Goal: Task Accomplishment & Management: Complete application form

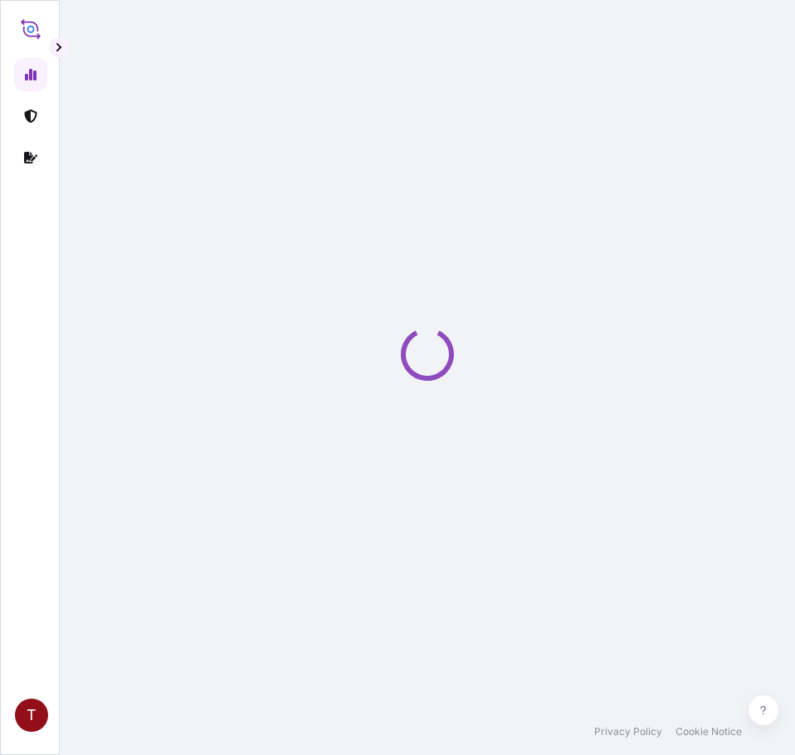
select select "2025"
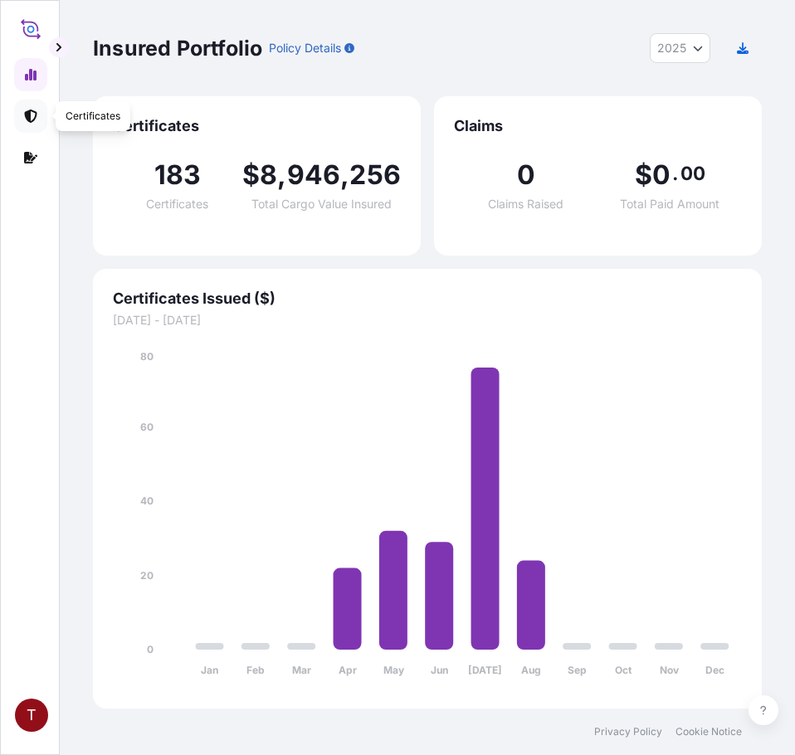
click at [24, 107] on link at bounding box center [30, 116] width 33 height 33
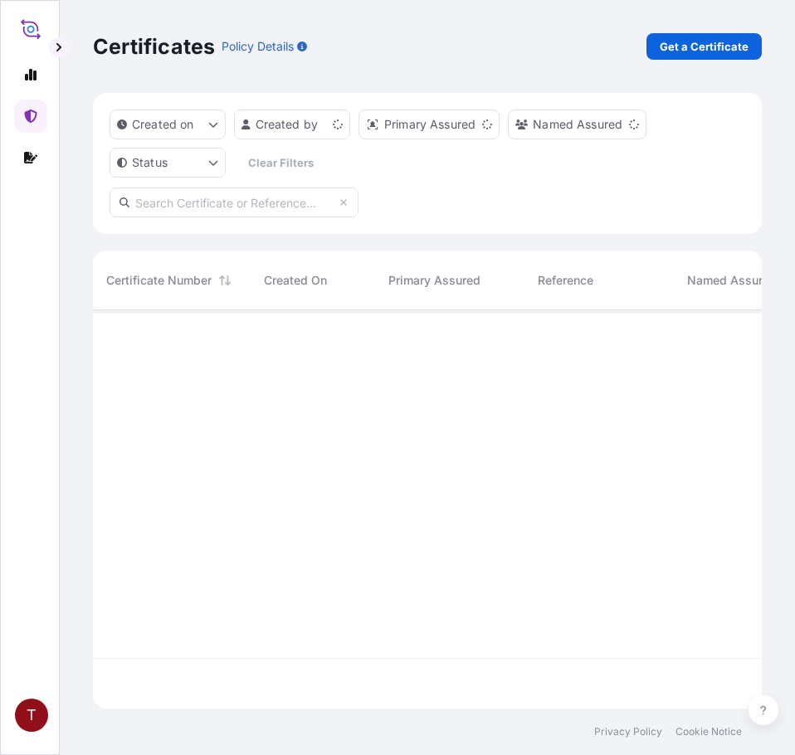
scroll to position [395, 656]
click at [676, 46] on p "Get a Certificate" at bounding box center [704, 46] width 89 height 17
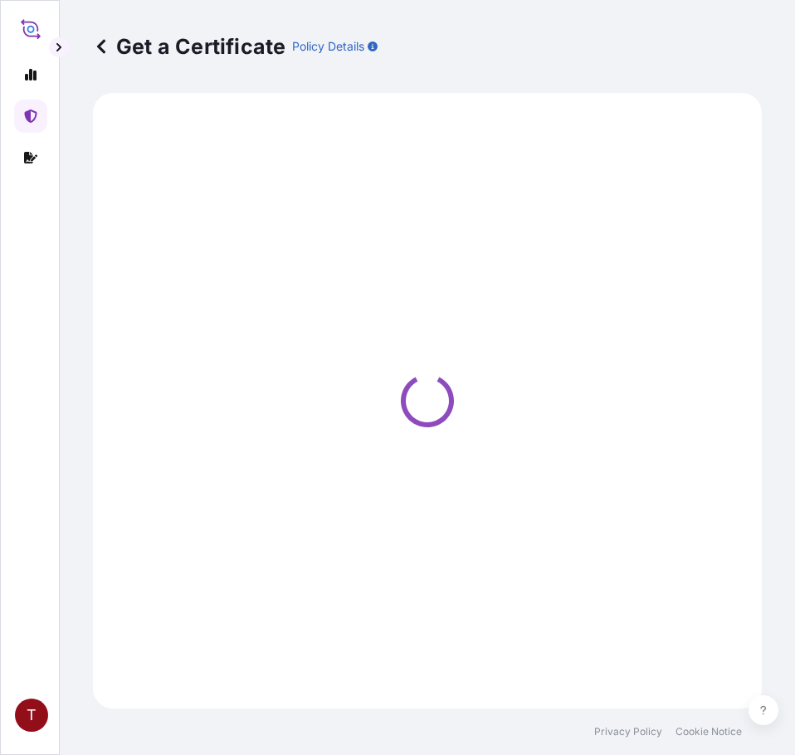
select select "Ocean Vessel"
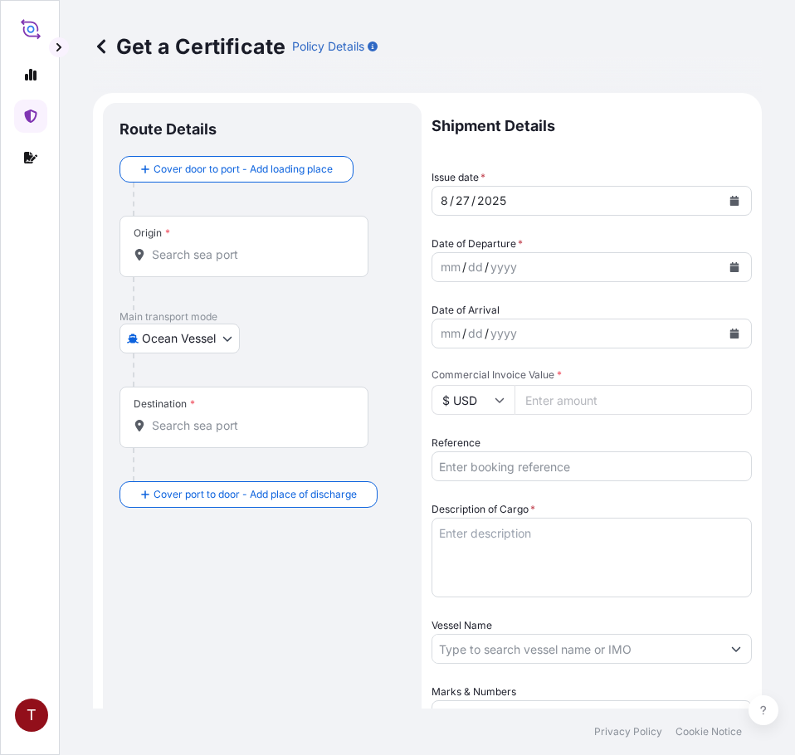
click at [226, 247] on input "Origin *" at bounding box center [250, 254] width 196 height 17
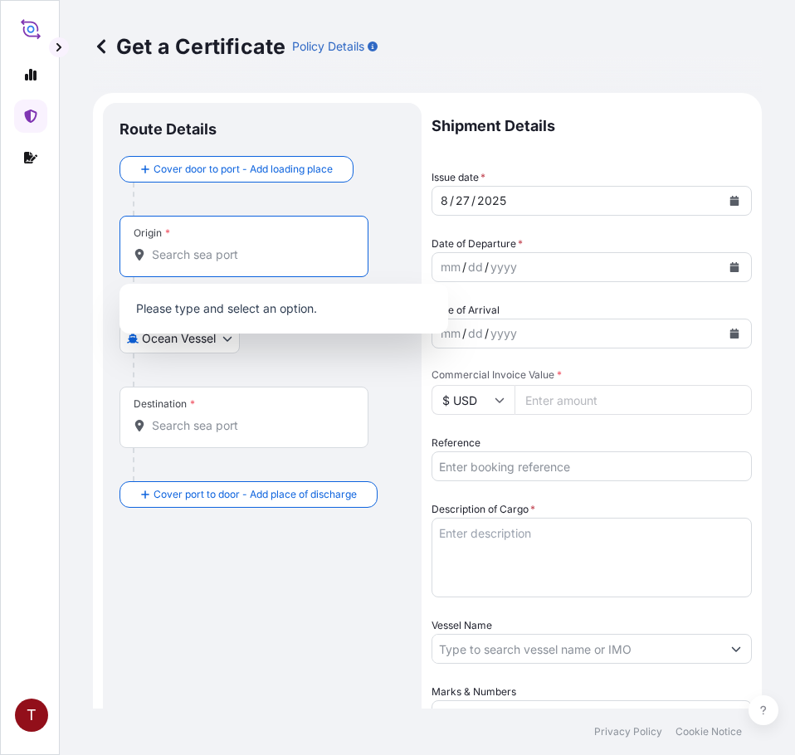
paste input "[GEOGRAPHIC_DATA], [GEOGRAPHIC_DATA]"
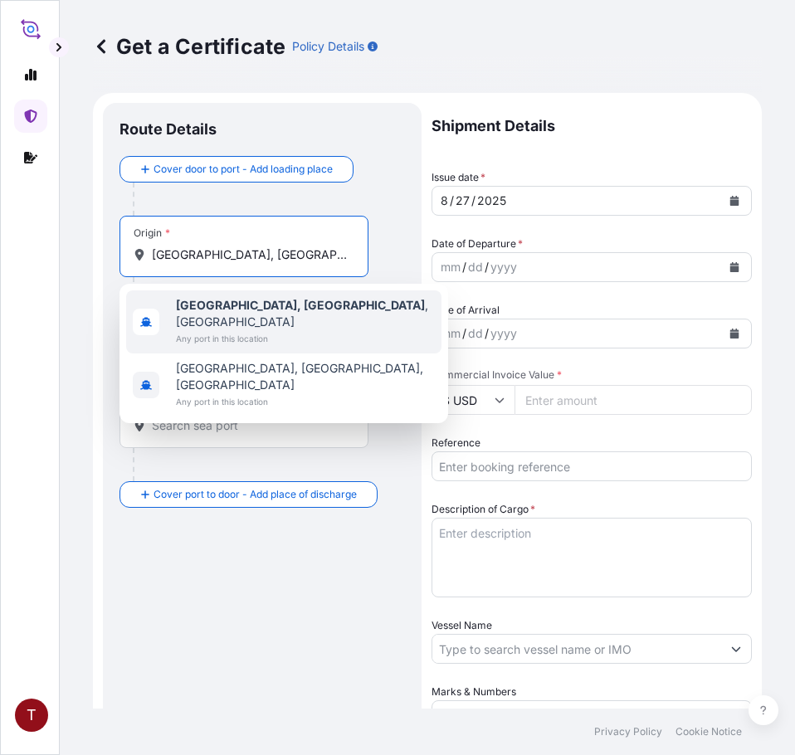
click at [218, 330] on span "Any port in this location" at bounding box center [305, 338] width 259 height 17
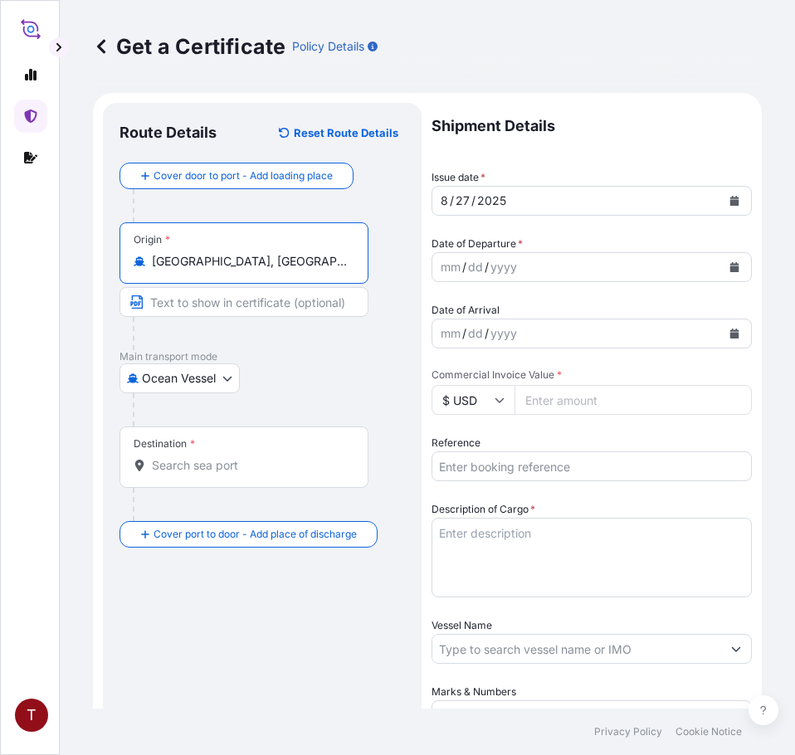
type input "[GEOGRAPHIC_DATA], [GEOGRAPHIC_DATA], [GEOGRAPHIC_DATA]"
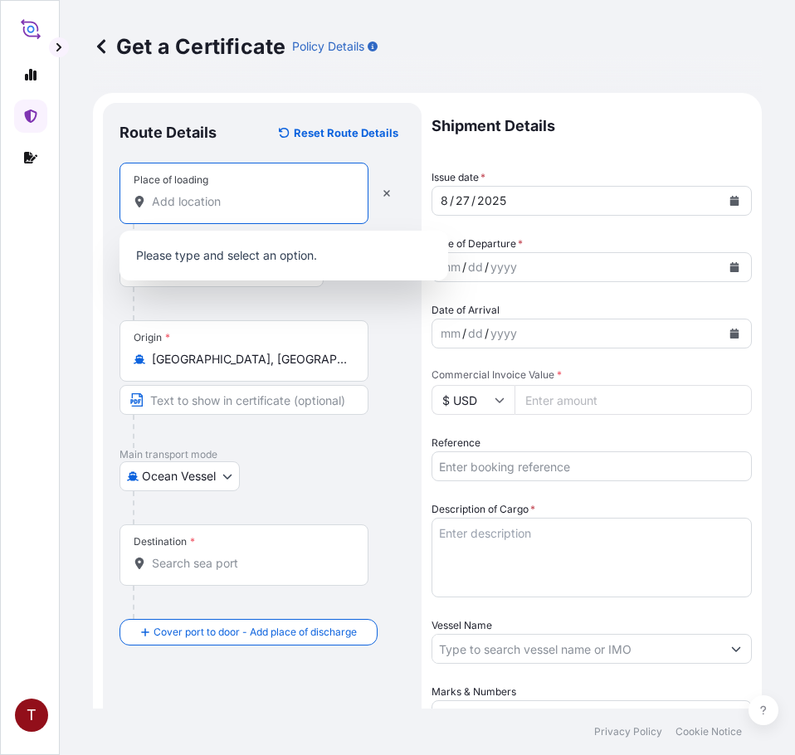
click at [199, 201] on input "Place of loading" at bounding box center [250, 201] width 196 height 17
paste input "[GEOGRAPHIC_DATA], [GEOGRAPHIC_DATA]"
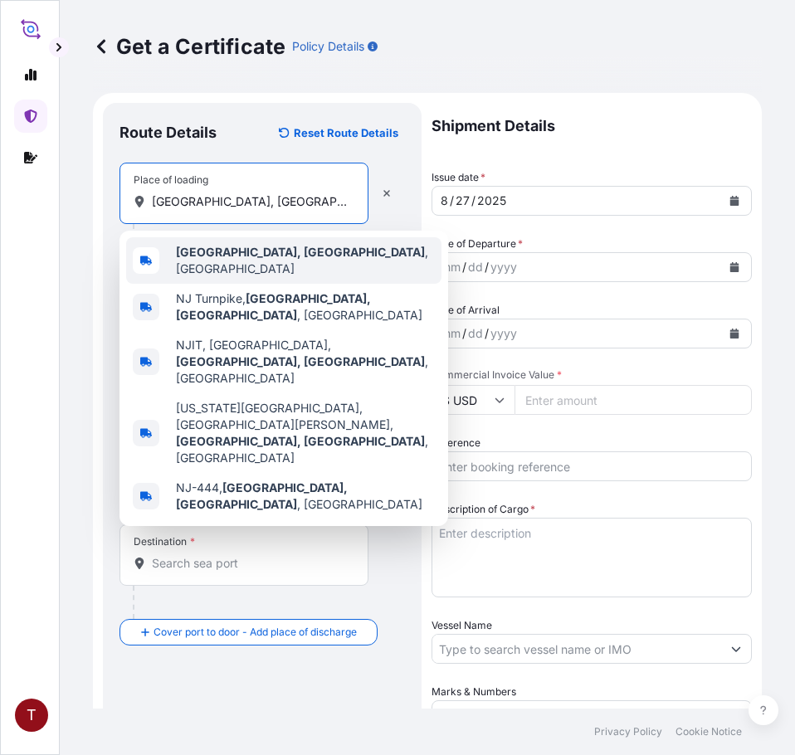
click at [226, 255] on b "[GEOGRAPHIC_DATA], [GEOGRAPHIC_DATA]" at bounding box center [300, 252] width 249 height 14
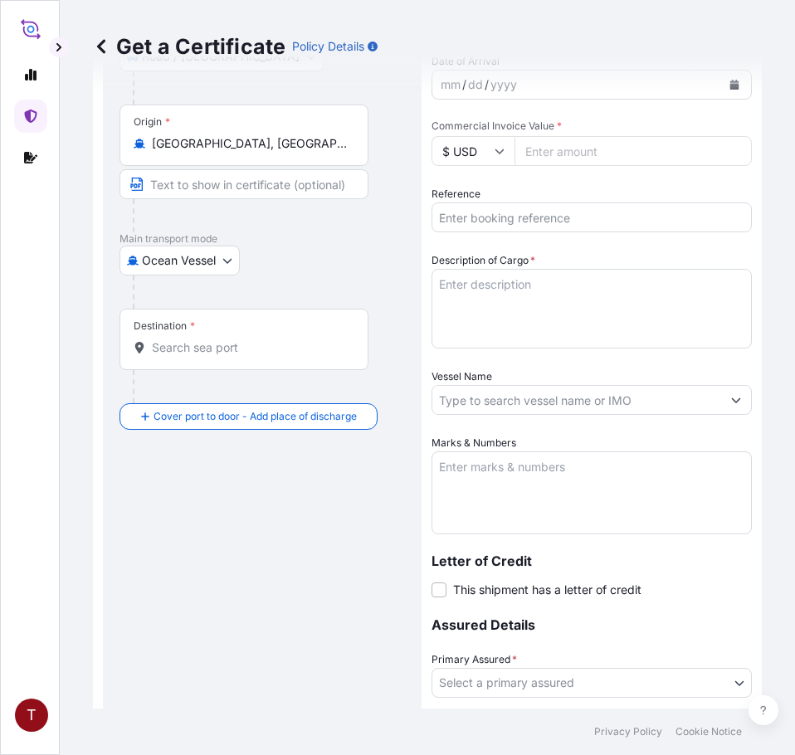
scroll to position [332, 0]
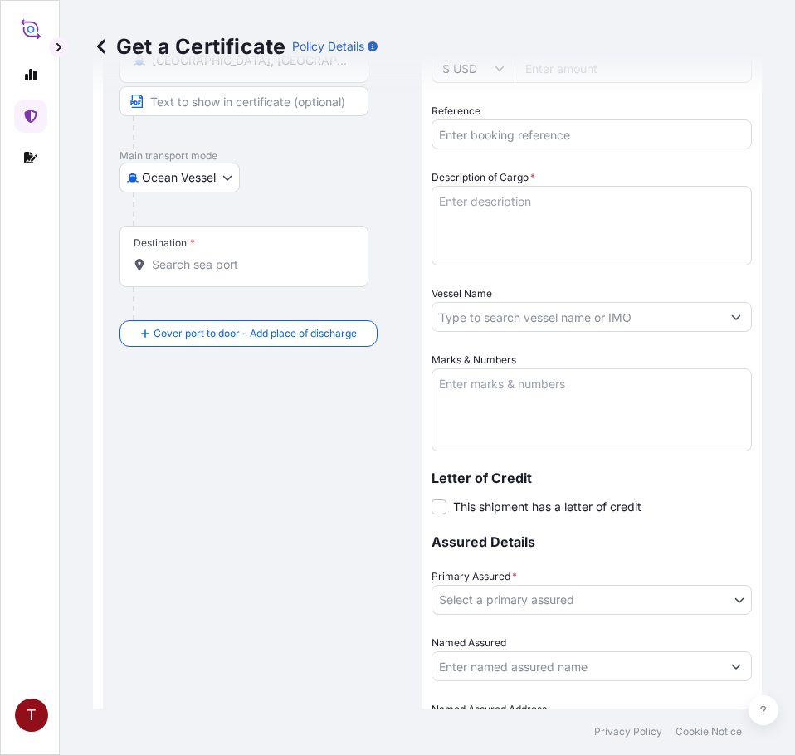
type input "[GEOGRAPHIC_DATA], [GEOGRAPHIC_DATA], [GEOGRAPHIC_DATA]"
click at [211, 266] on input "Destination *" at bounding box center [250, 264] width 196 height 17
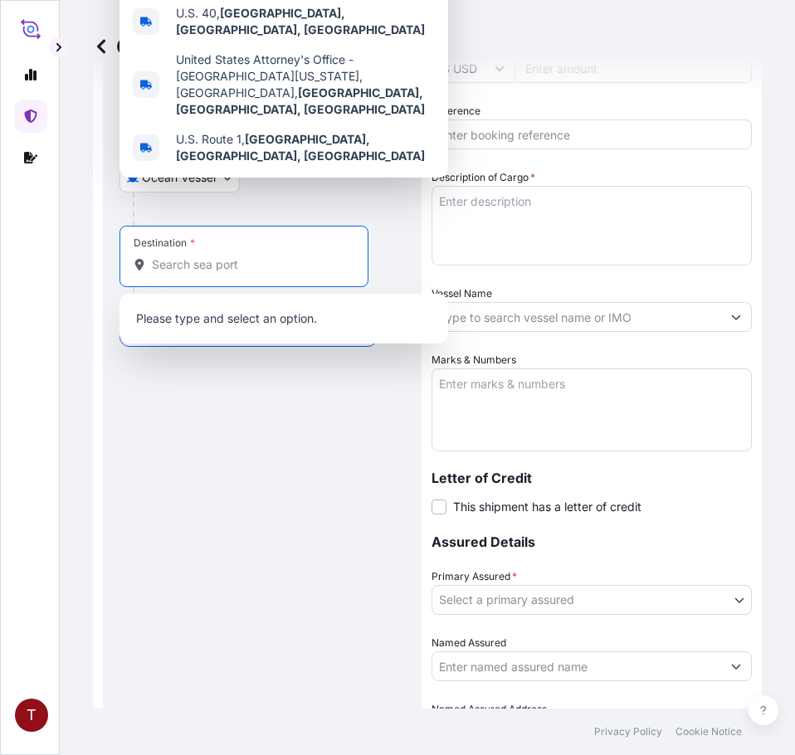
paste input "[GEOGRAPHIC_DATA]"
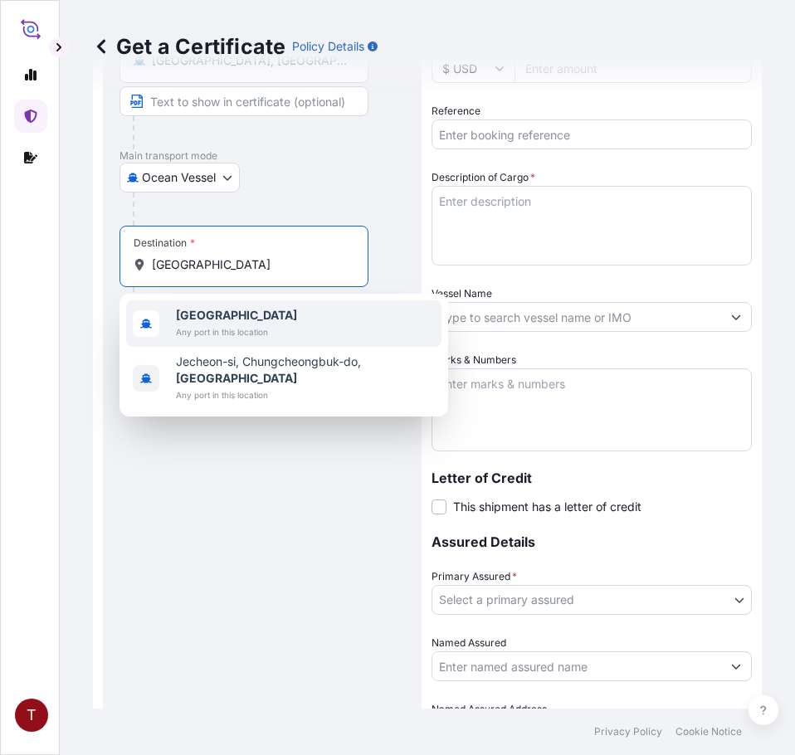
click at [238, 324] on span "Any port in this location" at bounding box center [236, 332] width 121 height 17
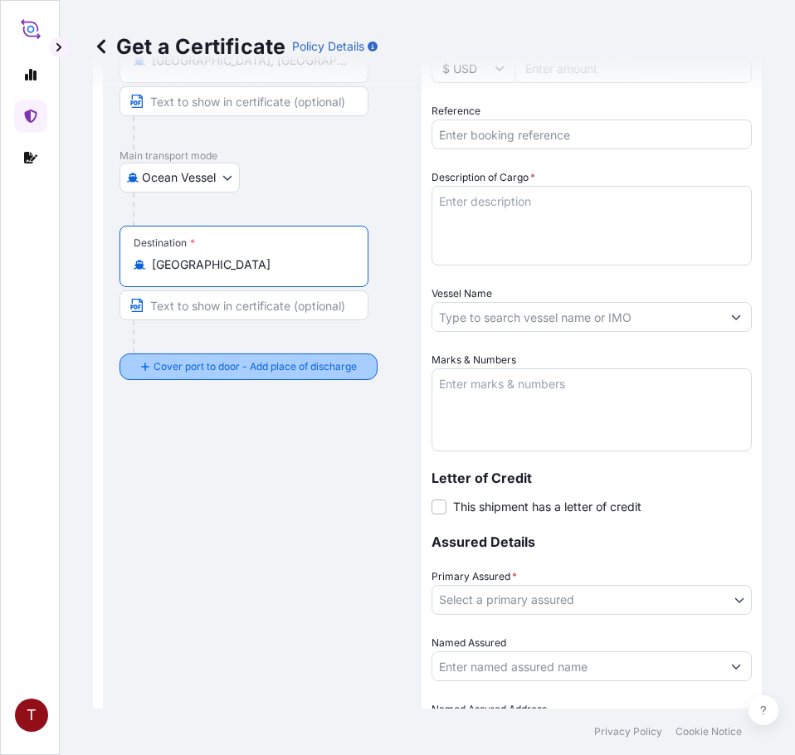
type input "[GEOGRAPHIC_DATA]"
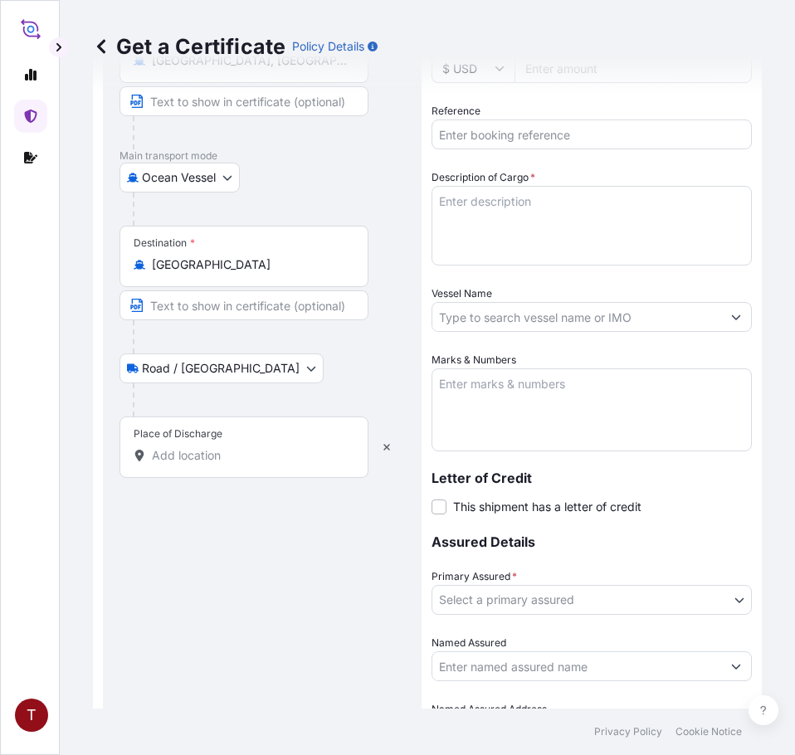
click at [197, 456] on input "Place of Discharge" at bounding box center [250, 455] width 196 height 17
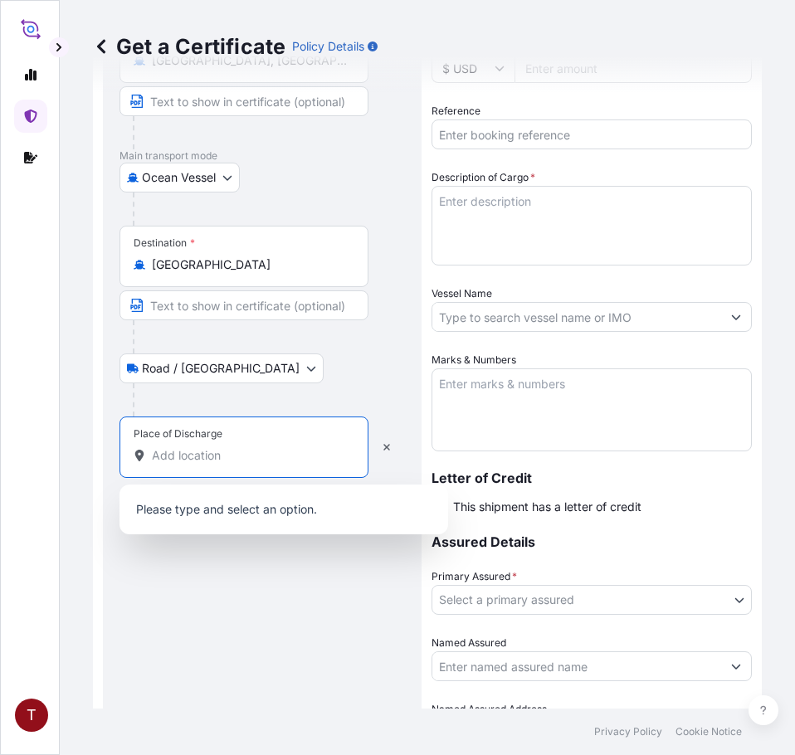
paste input "[GEOGRAPHIC_DATA], [GEOGRAPHIC_DATA]"
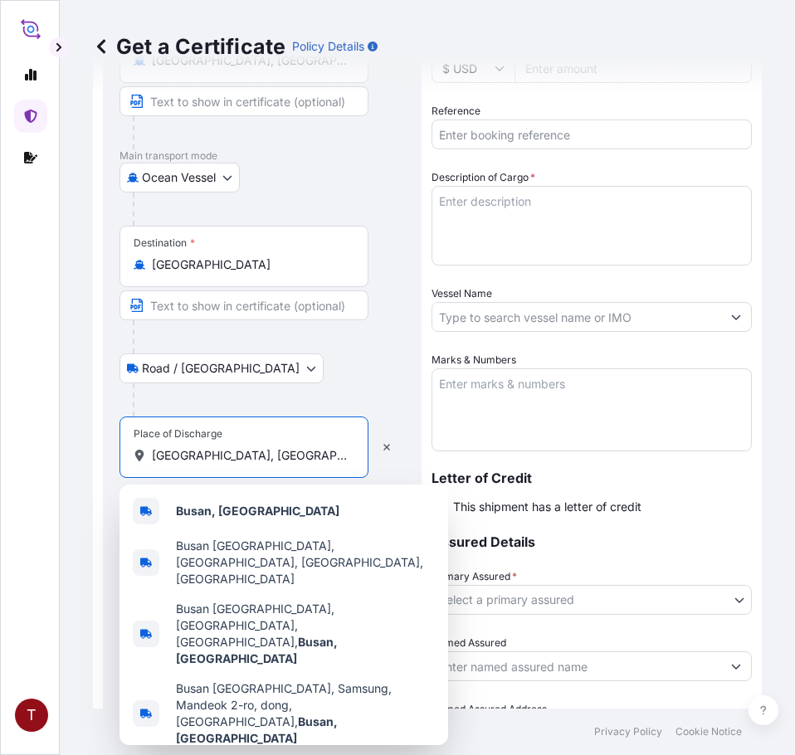
drag, startPoint x: 197, startPoint y: 457, endPoint x: 333, endPoint y: 457, distance: 136.1
click at [333, 457] on input "[GEOGRAPHIC_DATA], [GEOGRAPHIC_DATA]" at bounding box center [250, 455] width 196 height 17
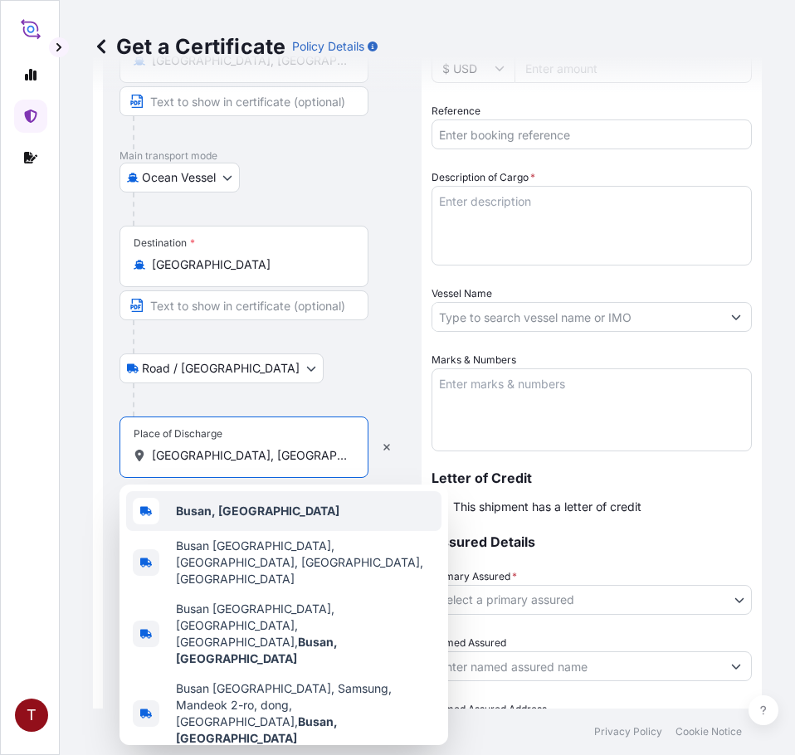
click at [248, 510] on b "Busan, [GEOGRAPHIC_DATA]" at bounding box center [257, 511] width 163 height 14
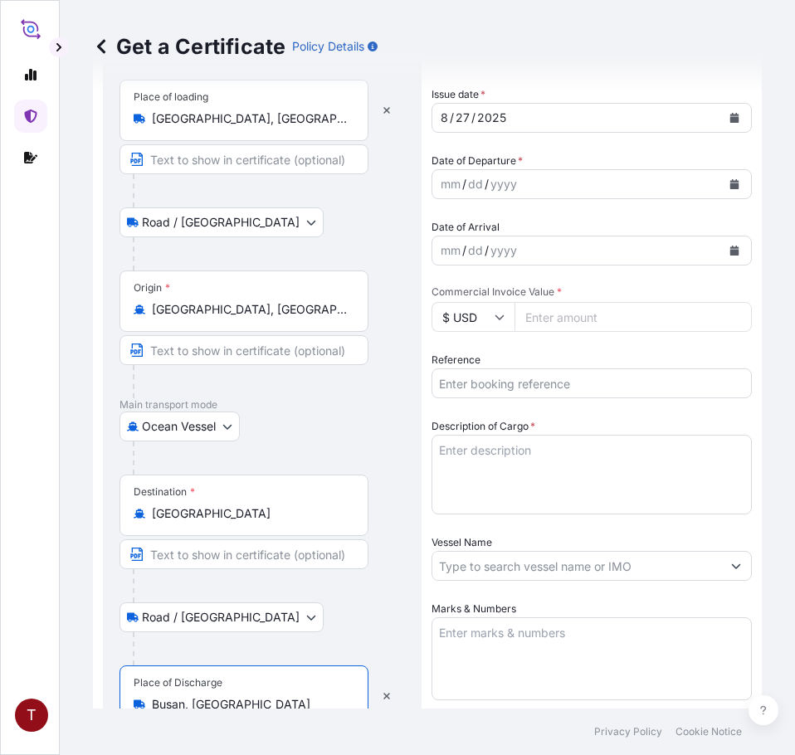
scroll to position [0, 0]
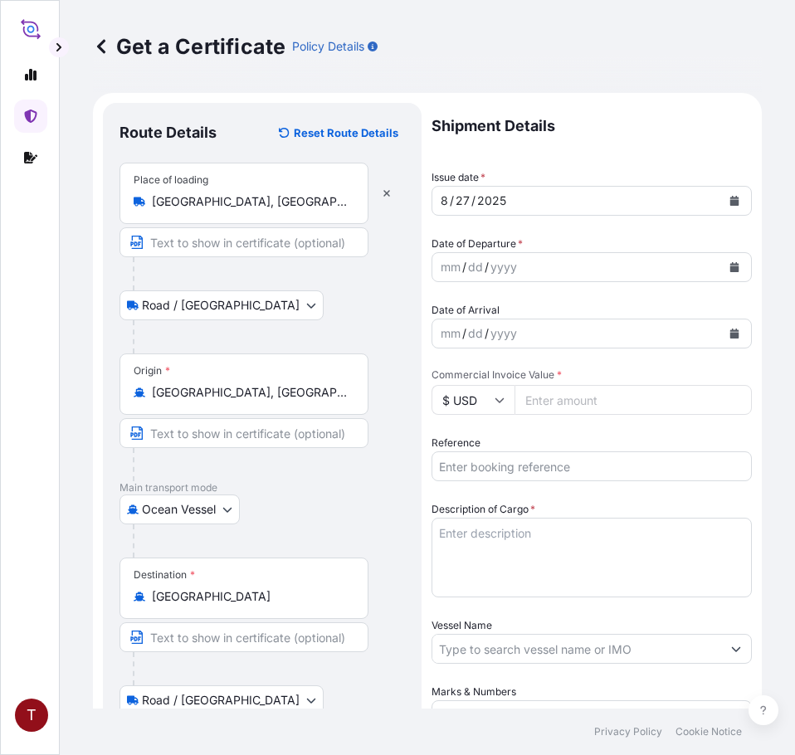
type input "Busan, [GEOGRAPHIC_DATA]"
click at [730, 270] on icon "Calendar" at bounding box center [734, 267] width 9 height 10
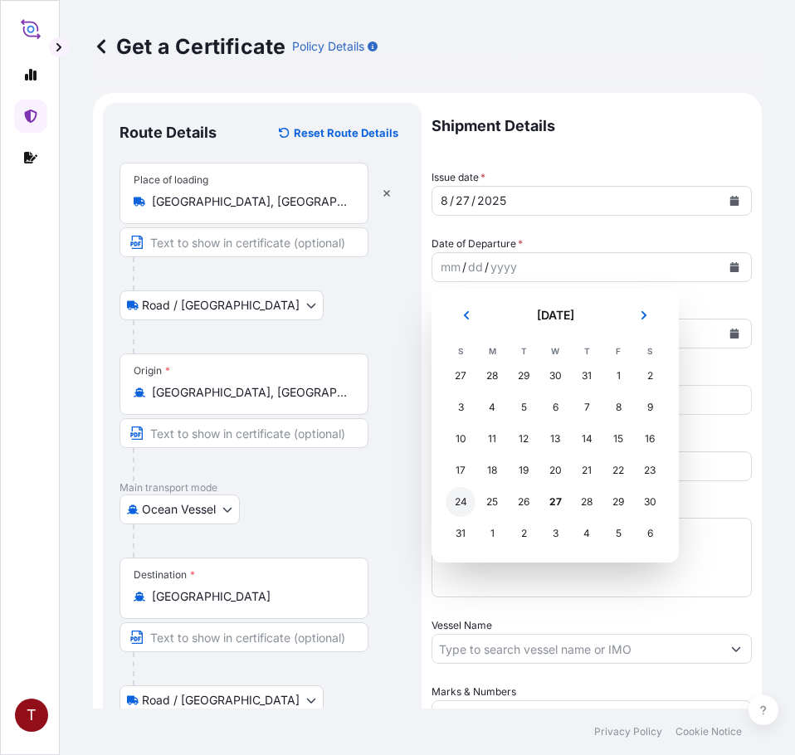
click at [456, 499] on div "24" at bounding box center [461, 502] width 30 height 30
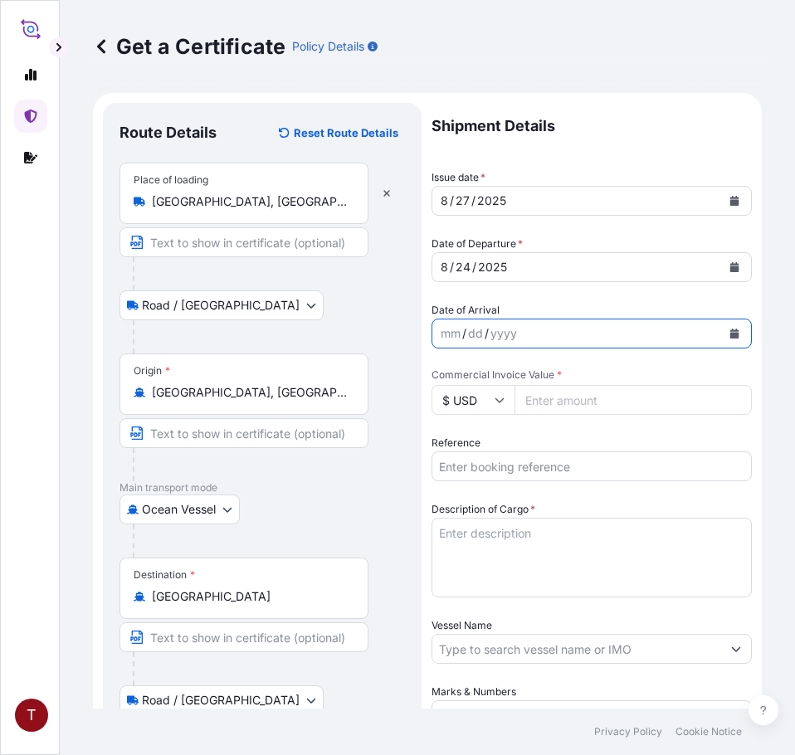
click at [729, 332] on icon "Calendar" at bounding box center [734, 334] width 10 height 10
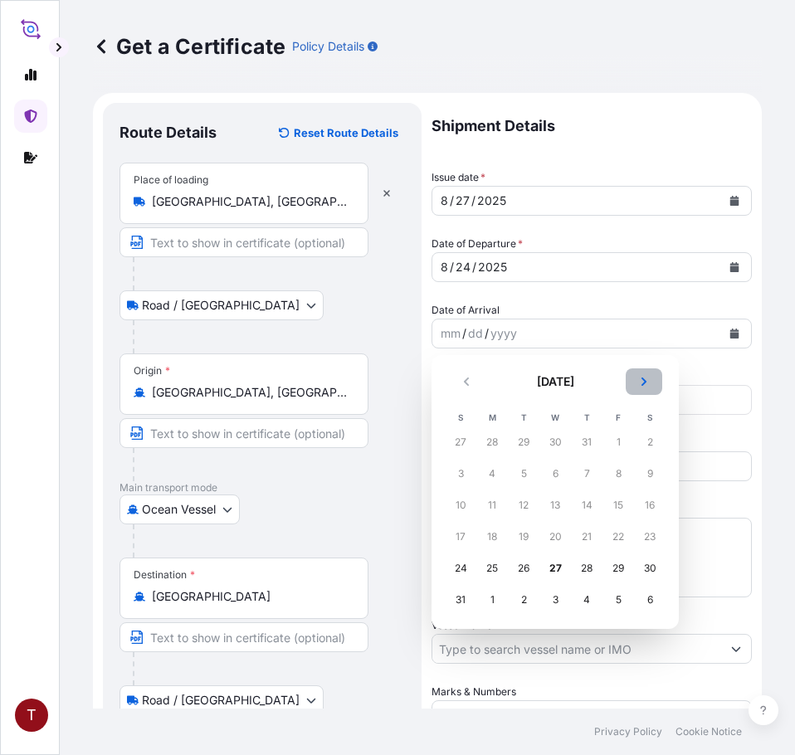
click at [644, 382] on icon "Next" at bounding box center [643, 381] width 5 height 8
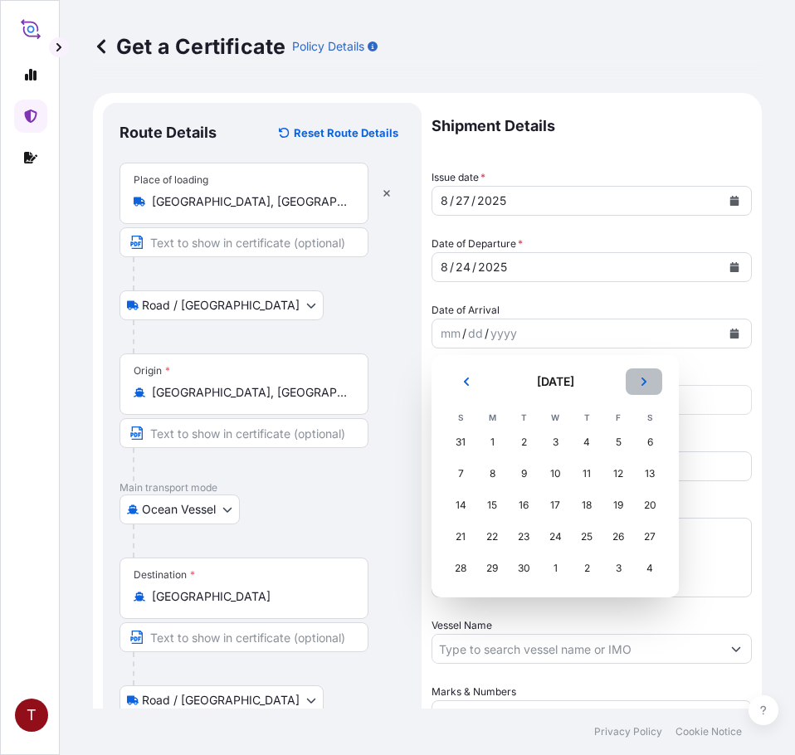
click at [644, 382] on icon "Next" at bounding box center [643, 381] width 5 height 8
click at [651, 500] on div "18" at bounding box center [650, 505] width 30 height 30
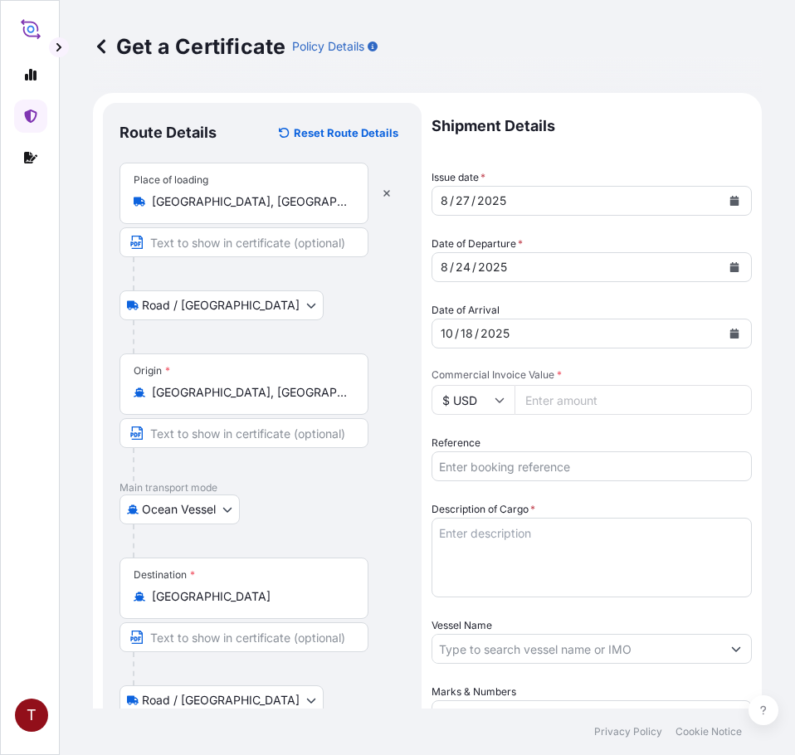
click at [548, 394] on input "Commercial Invoice Value *" at bounding box center [632, 400] width 237 height 30
paste input "36202.49"
type input "36202.49"
click at [528, 474] on input "Reference" at bounding box center [591, 466] width 320 height 30
paste input "10420832284"
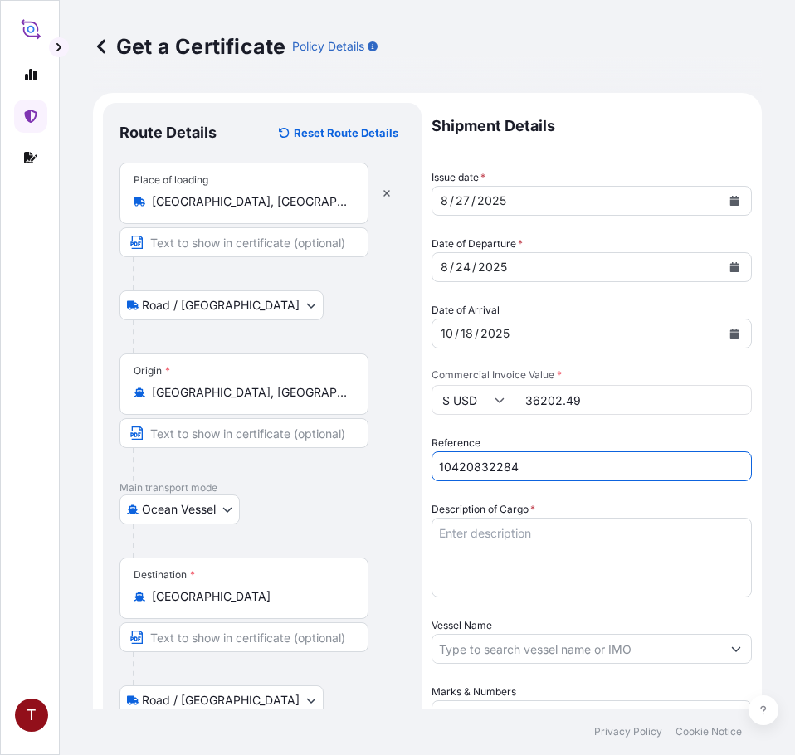
type input "10420832284"
click at [478, 530] on textarea "Description of Cargo *" at bounding box center [591, 558] width 320 height 80
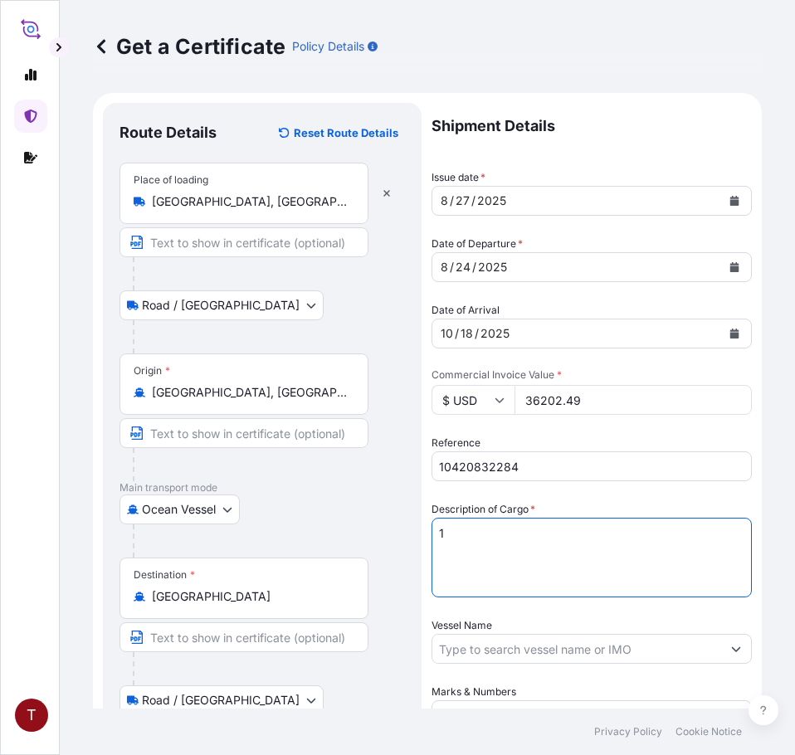
paste textarea "BULK UNPACKED LOADED INTO 1 20FT ISOTANK - NONDANGEROUS LIQUIDS CALIMULSE L-50"
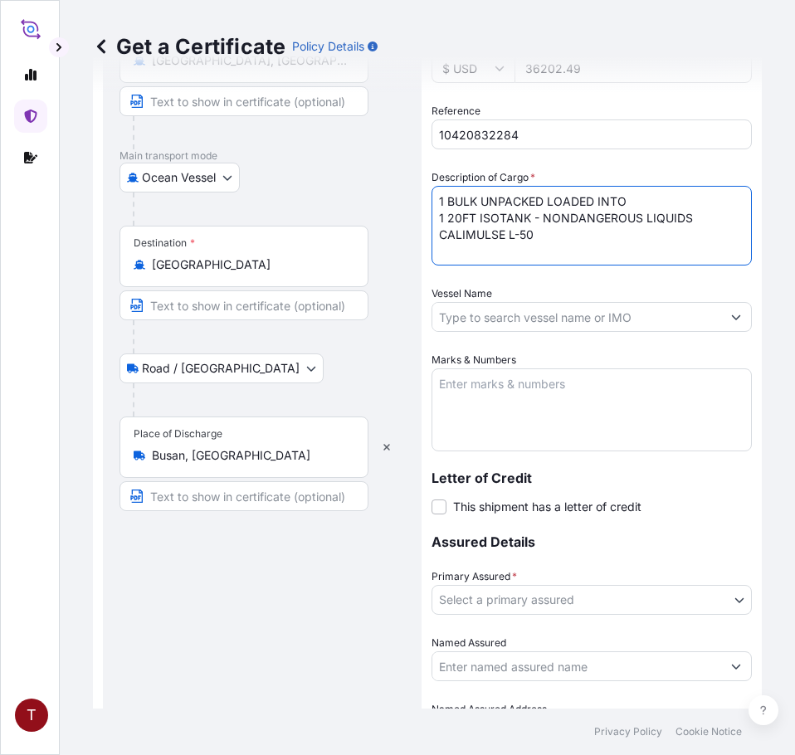
type textarea "1 BULK UNPACKED LOADED INTO 1 20FT ISOTANK - NONDANGEROUS LIQUIDS CALIMULSE L-50"
click at [475, 307] on input "Vessel Name" at bounding box center [576, 317] width 289 height 30
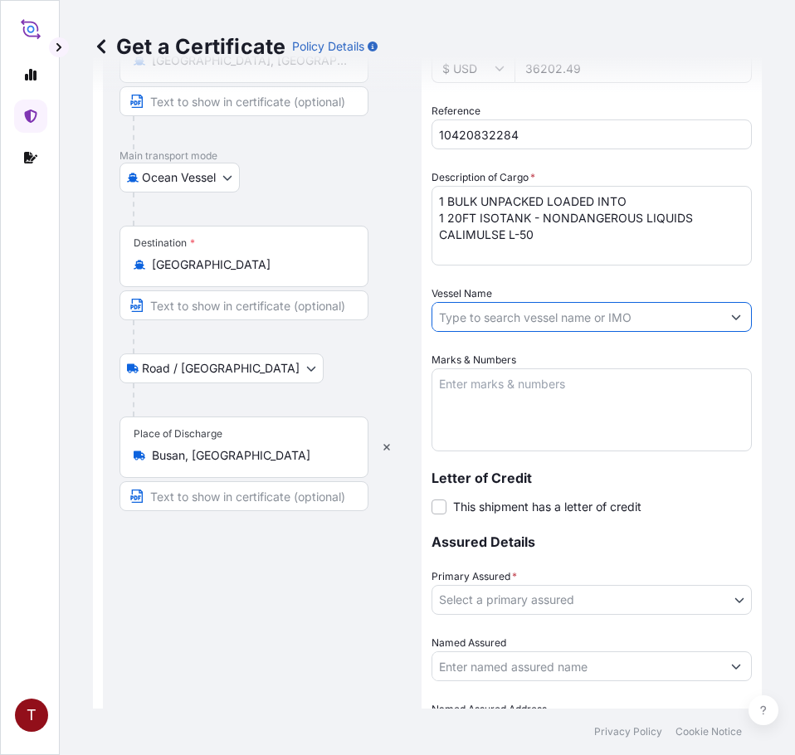
paste input "COLOMBO EXPRESS 535W"
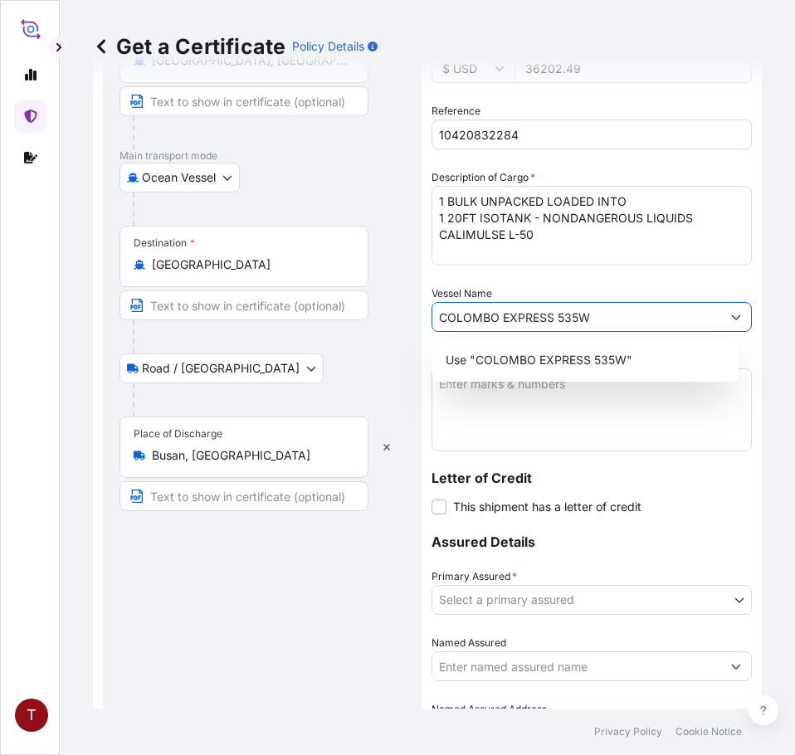
type input "COLOMBO EXPRESS 535W"
click at [240, 630] on div "Route Details Reset Route Details Place of loading [GEOGRAPHIC_DATA], [GEOGRAPH…" at bounding box center [261, 293] width 285 height 1010
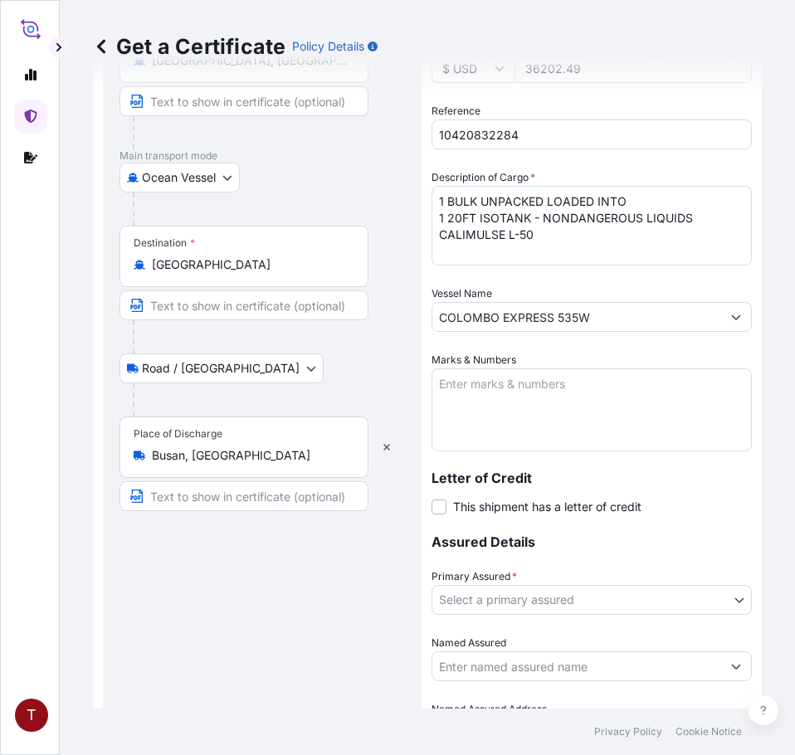
click at [480, 396] on textarea "Marks & Numbers" at bounding box center [591, 409] width 320 height 83
paste textarea "10420832284 107886 235601 HRP25-120Z"
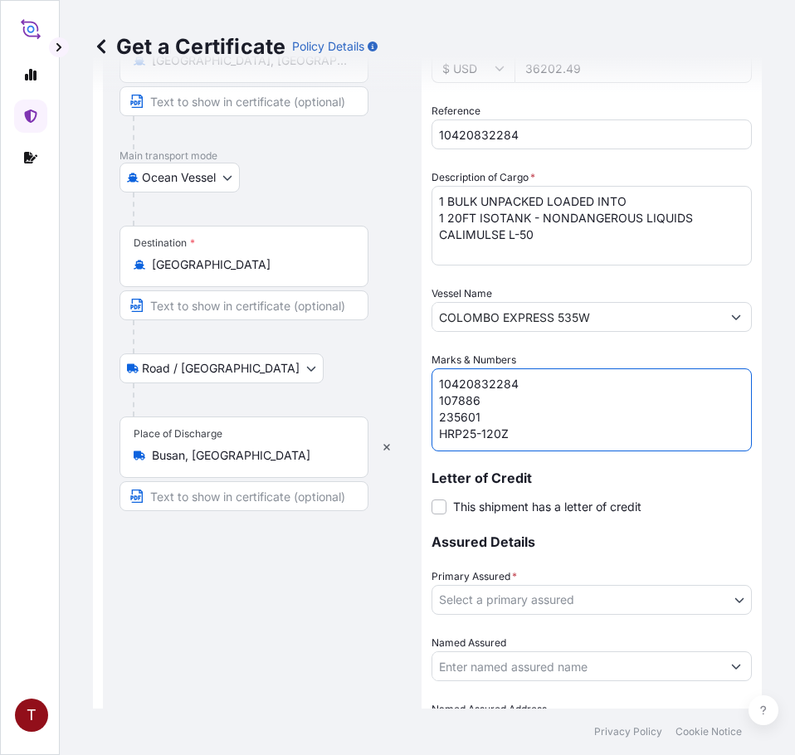
scroll to position [7, 0]
drag, startPoint x: 480, startPoint y: 396, endPoint x: 420, endPoint y: 393, distance: 59.8
click at [420, 393] on form "Route Details Reset Route Details Place of loading [GEOGRAPHIC_DATA], [GEOGRAPH…" at bounding box center [427, 292] width 669 height 1063
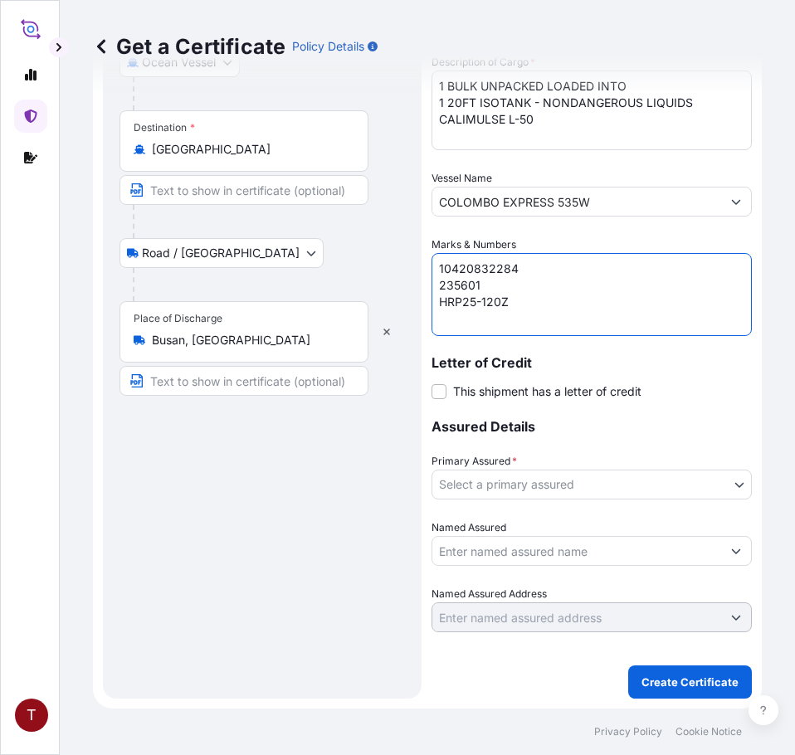
type textarea "10420832284 235601 HRP25-120Z"
click at [500, 488] on body "T Get a Certificate Policy Details Route Details Reset Route Details Place of l…" at bounding box center [397, 377] width 795 height 755
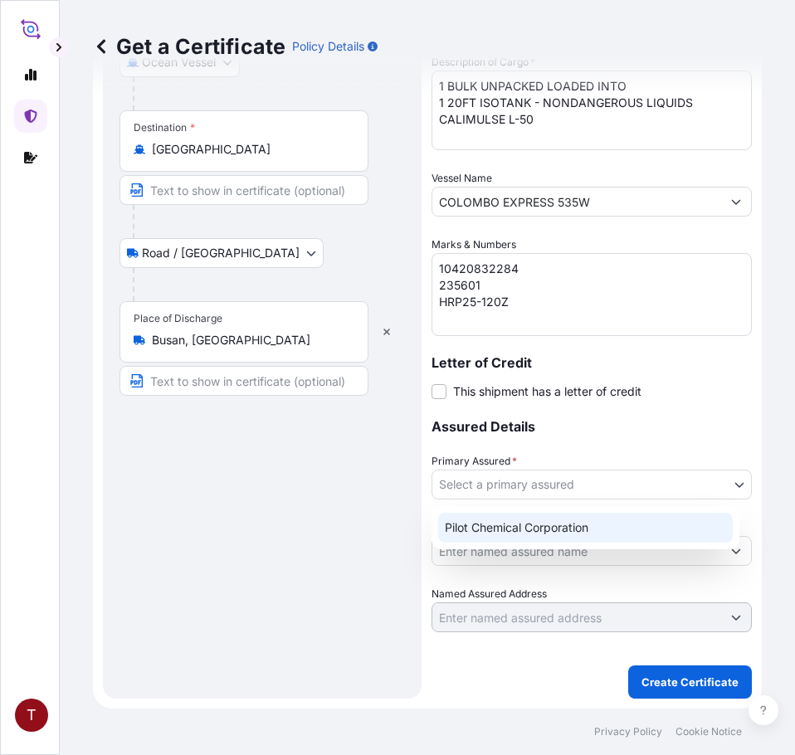
click at [481, 535] on div "Pilot Chemical Corporation" at bounding box center [585, 528] width 295 height 30
select select "31545"
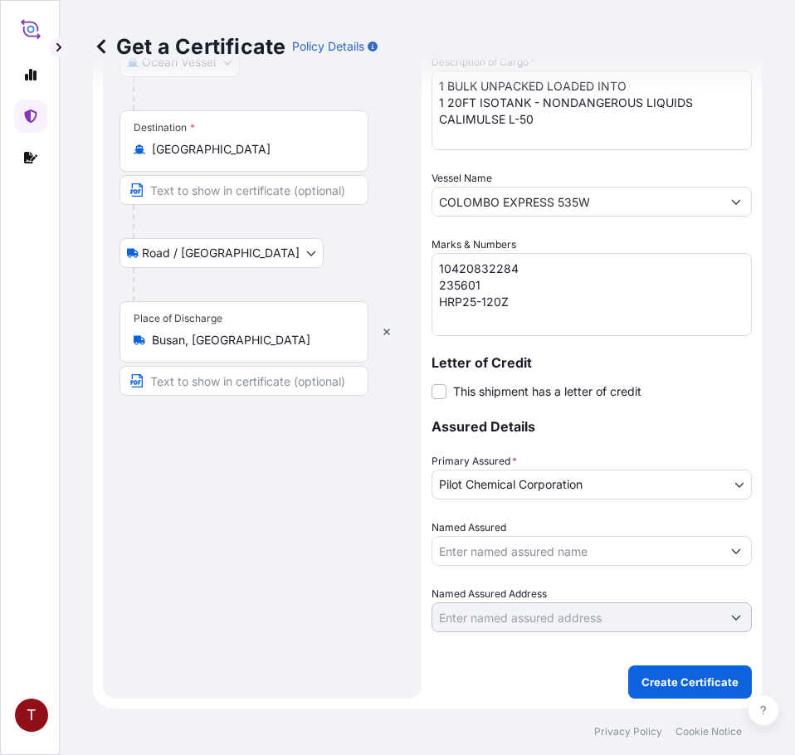
click at [524, 548] on input "Named Assured" at bounding box center [576, 551] width 289 height 30
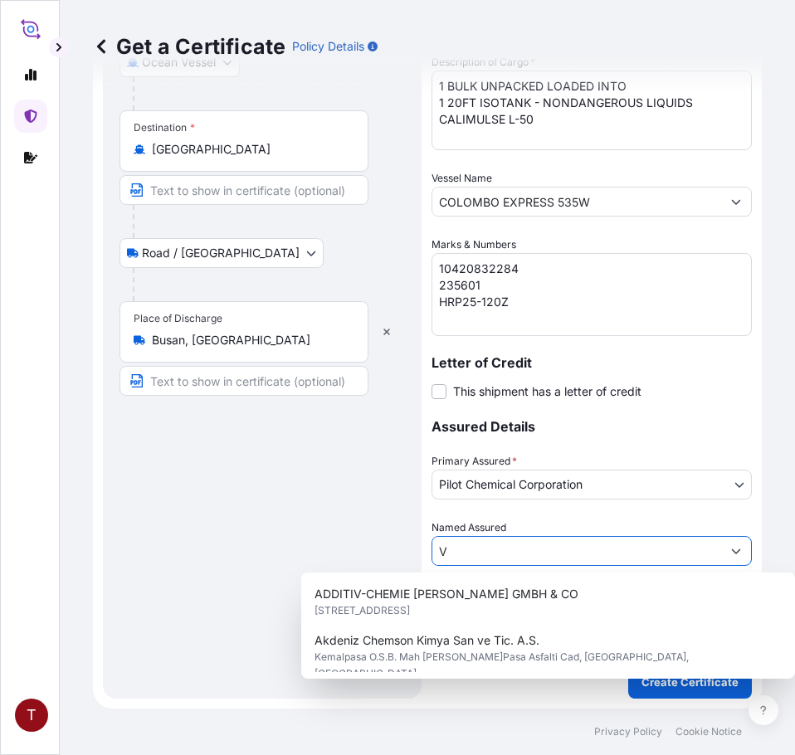
paste input "HEERAE CORP. [STREET_ADDRESS]"
type input "VHEERAE CORP. [STREET_ADDRESS]"
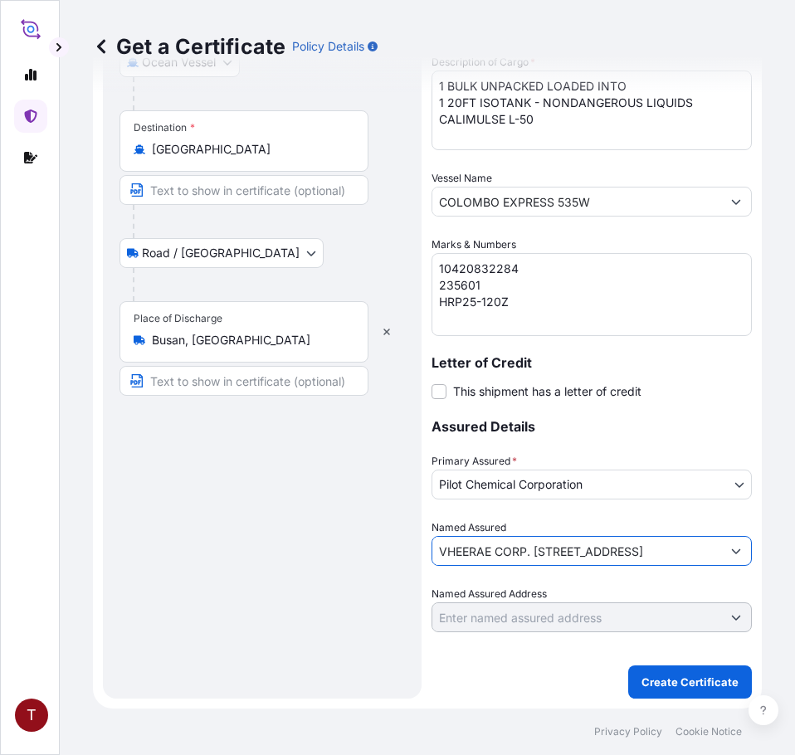
click at [106, 502] on form "Route Details Reset Route Details Place of loading [GEOGRAPHIC_DATA], [GEOGRAPH…" at bounding box center [427, 177] width 669 height 1063
drag, startPoint x: 704, startPoint y: 553, endPoint x: 324, endPoint y: 538, distance: 381.1
click at [324, 538] on form "Route Details Reset Route Details Place of loading [GEOGRAPHIC_DATA], [GEOGRAPH…" at bounding box center [427, 177] width 669 height 1063
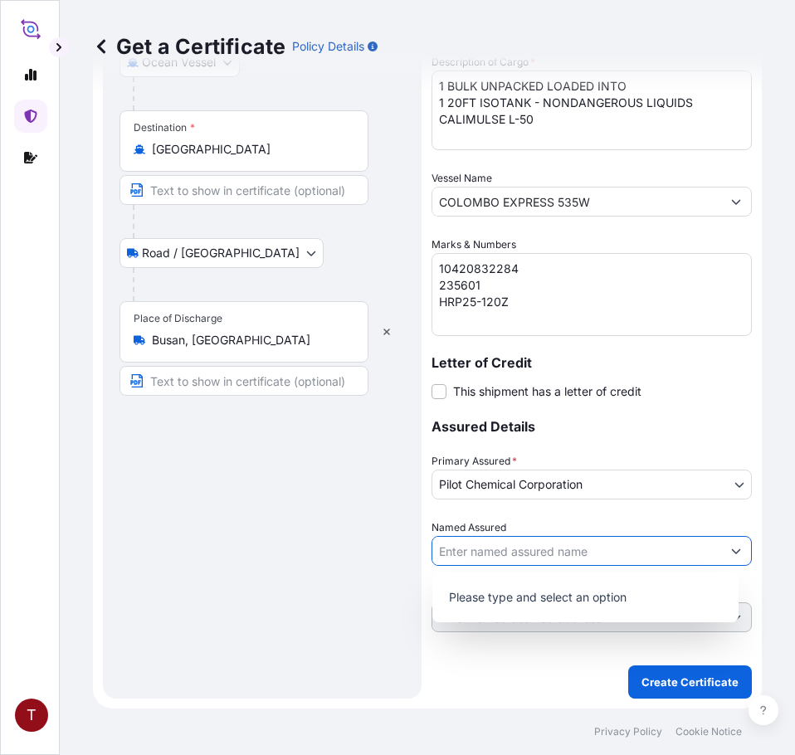
paste input "HEERAE CORP. [STREET_ADDRESS]"
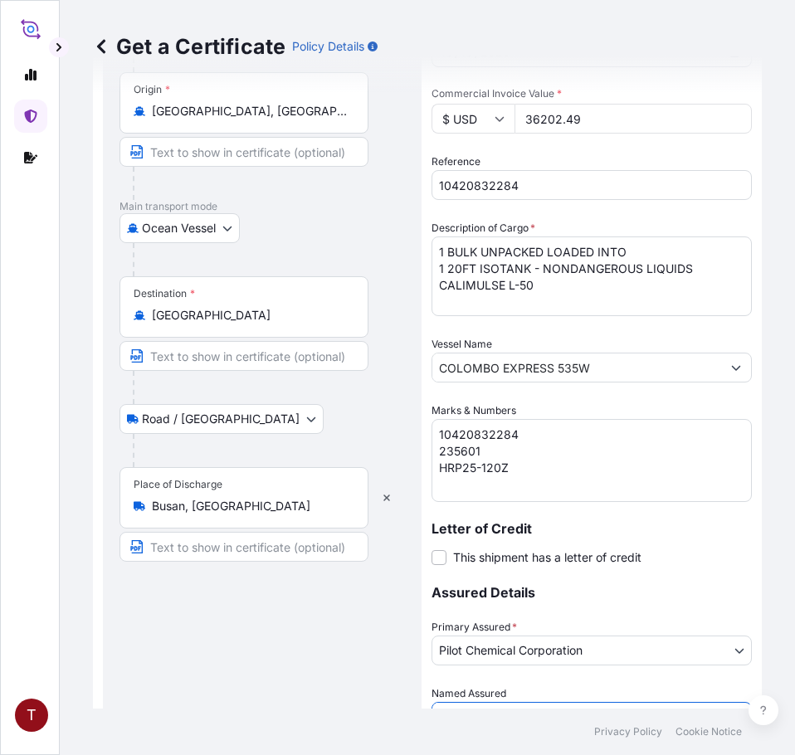
scroll to position [447, 0]
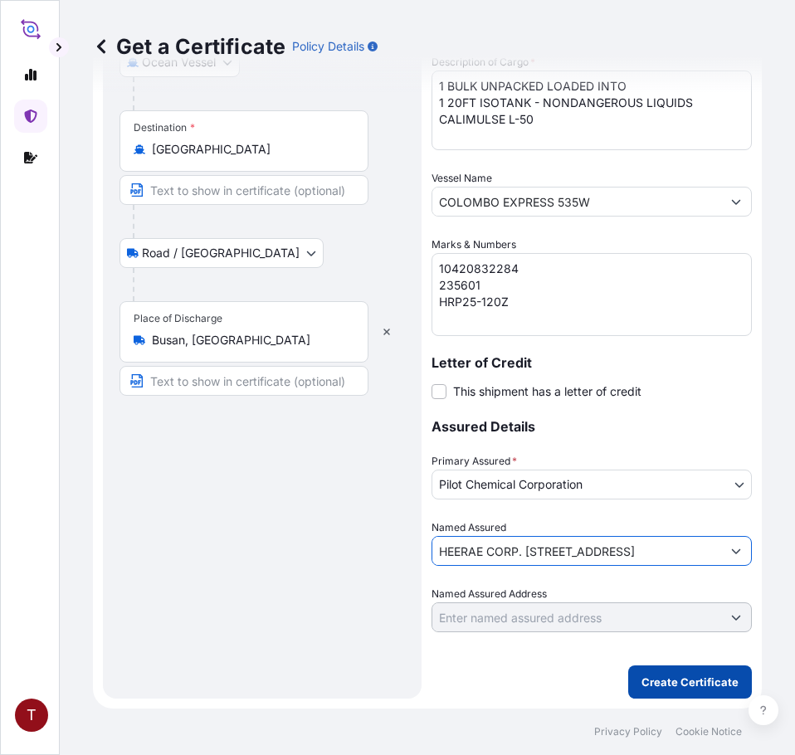
type input "HEERAE CORP. [STREET_ADDRESS]"
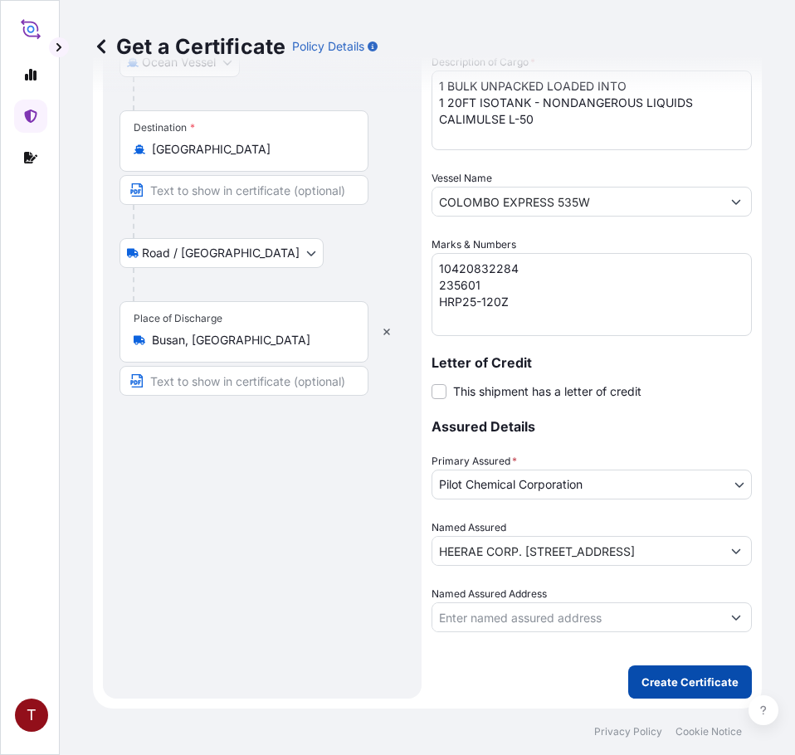
scroll to position [0, 0]
click at [675, 679] on p "Create Certificate" at bounding box center [689, 682] width 97 height 17
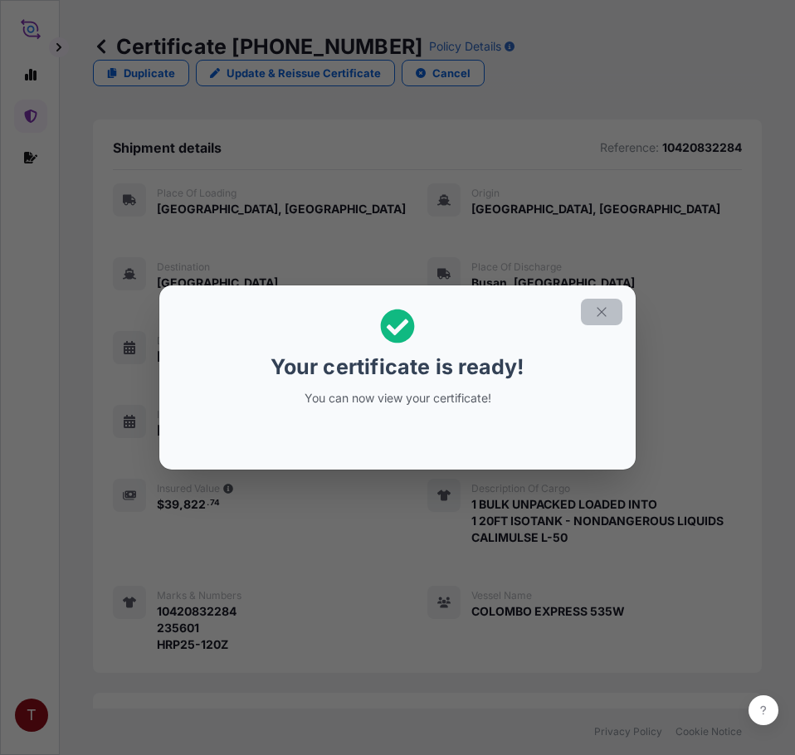
click at [606, 311] on icon "button" at bounding box center [601, 311] width 15 height 15
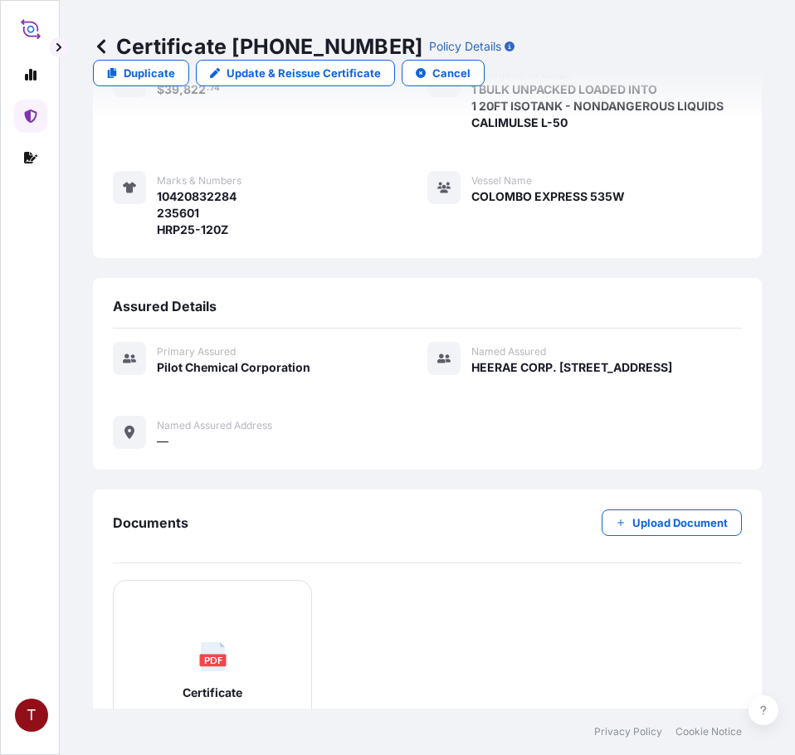
scroll to position [642, 0]
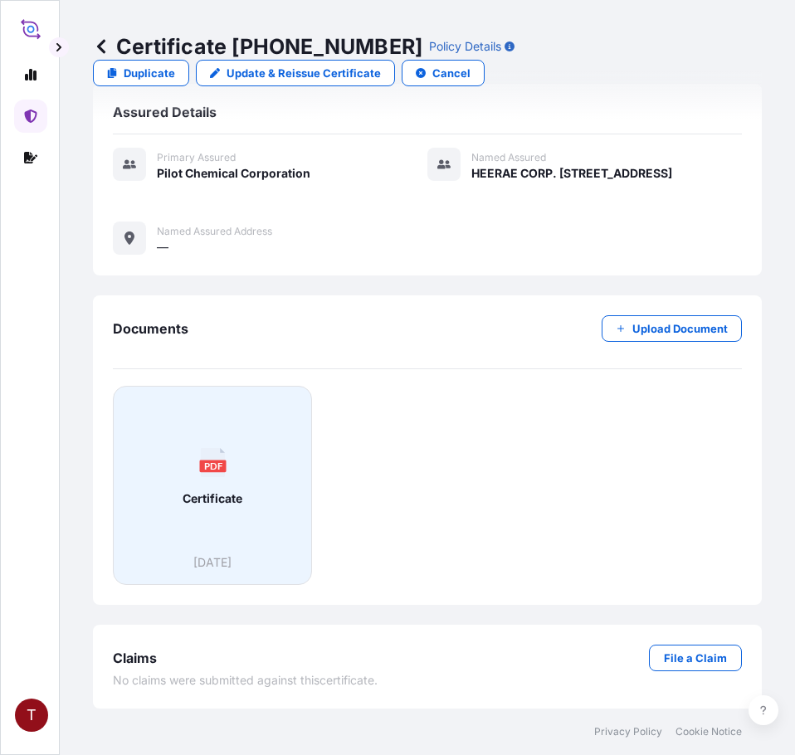
click at [240, 509] on div "PDF Certificate" at bounding box center [212, 477] width 171 height 154
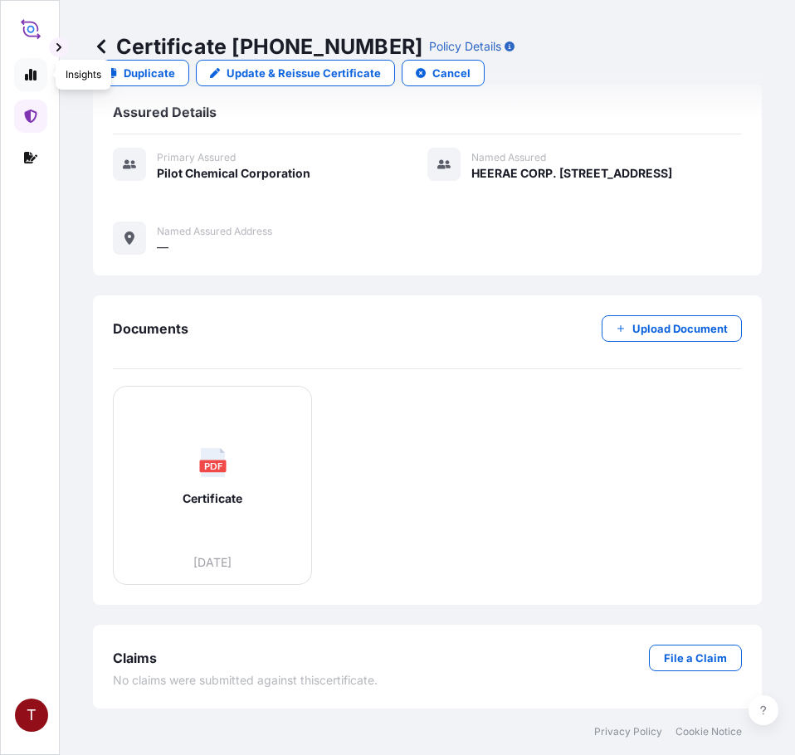
click at [33, 78] on icon at bounding box center [31, 75] width 12 height 12
select select "2025"
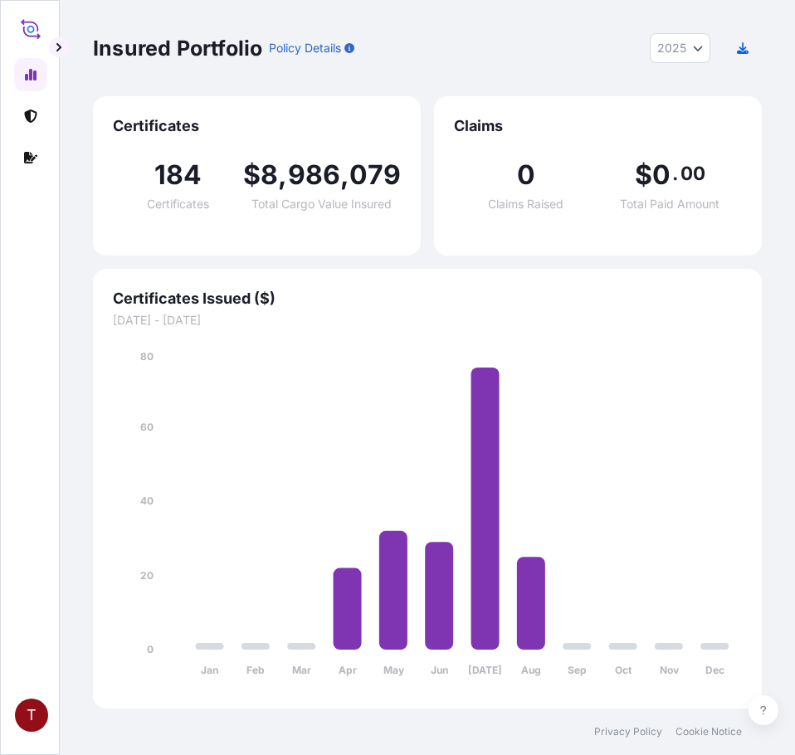
click at [32, 33] on icon at bounding box center [31, 29] width 20 height 24
click at [31, 149] on link at bounding box center [30, 157] width 33 height 33
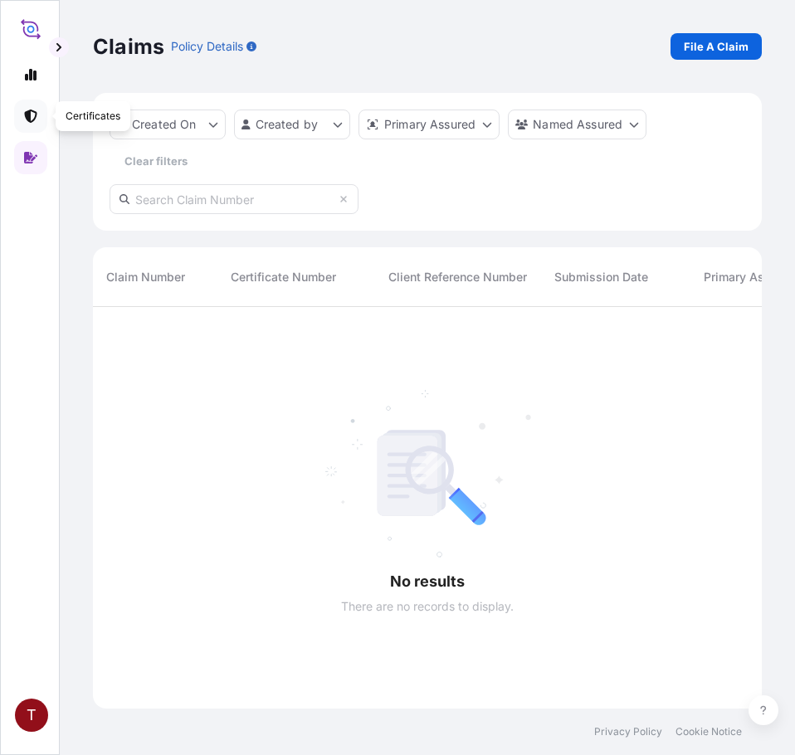
scroll to position [449, 656]
click at [30, 118] on icon at bounding box center [30, 116] width 12 height 13
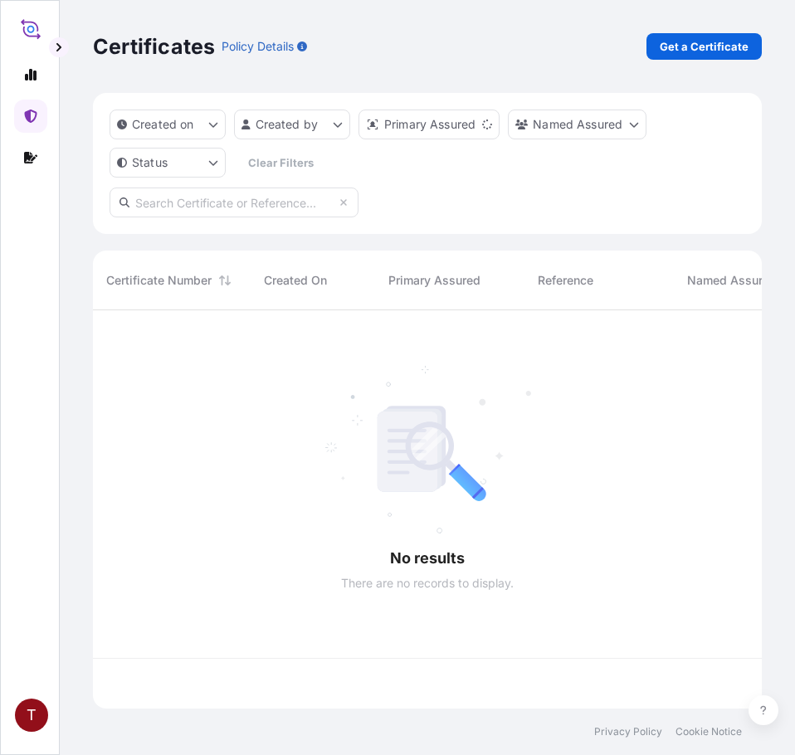
scroll to position [395, 656]
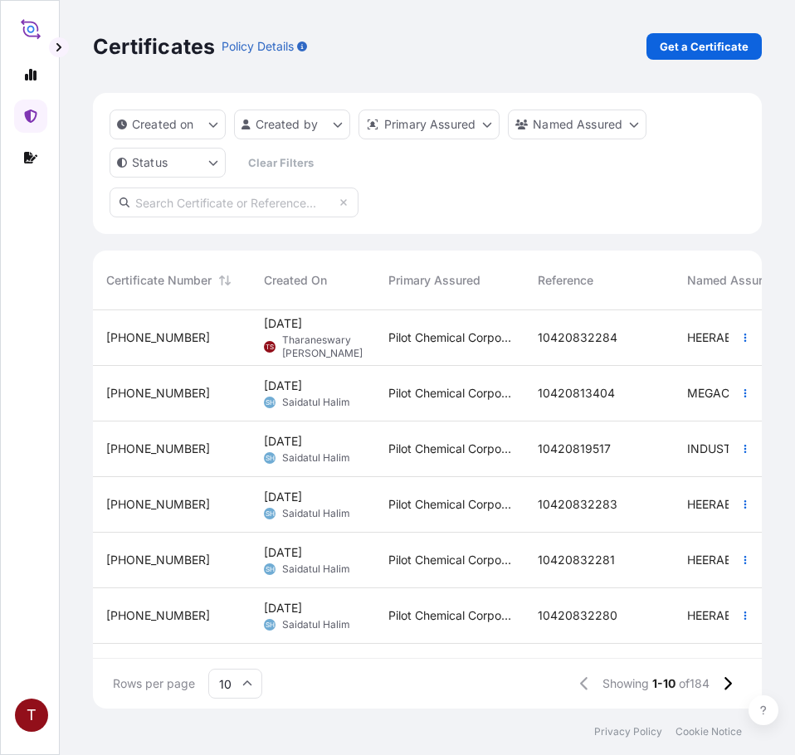
click at [198, 199] on input "text" at bounding box center [234, 203] width 249 height 30
paste input "4400064055"
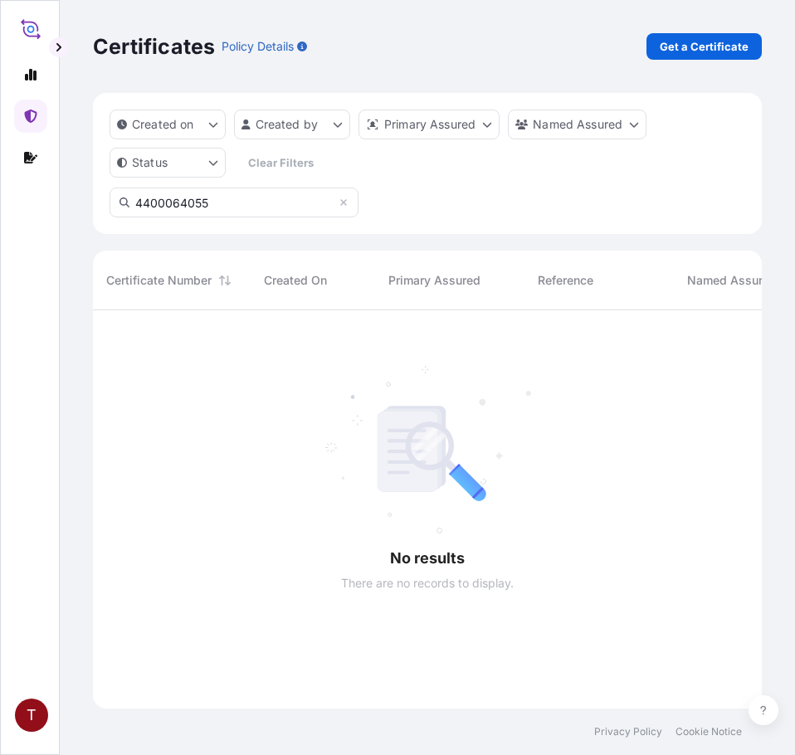
scroll to position [446, 656]
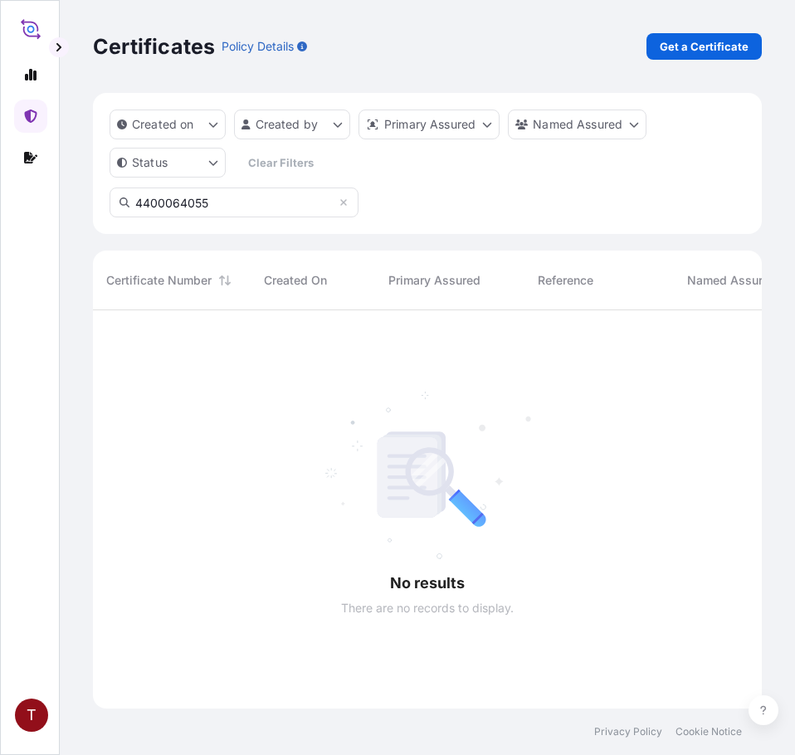
drag, startPoint x: 224, startPoint y: 202, endPoint x: -9, endPoint y: 192, distance: 233.3
click at [0, 192] on html "T Certificates Policy Details Get a Certificate Created on Created by Primary A…" at bounding box center [397, 377] width 795 height 755
paste input "10220830159"
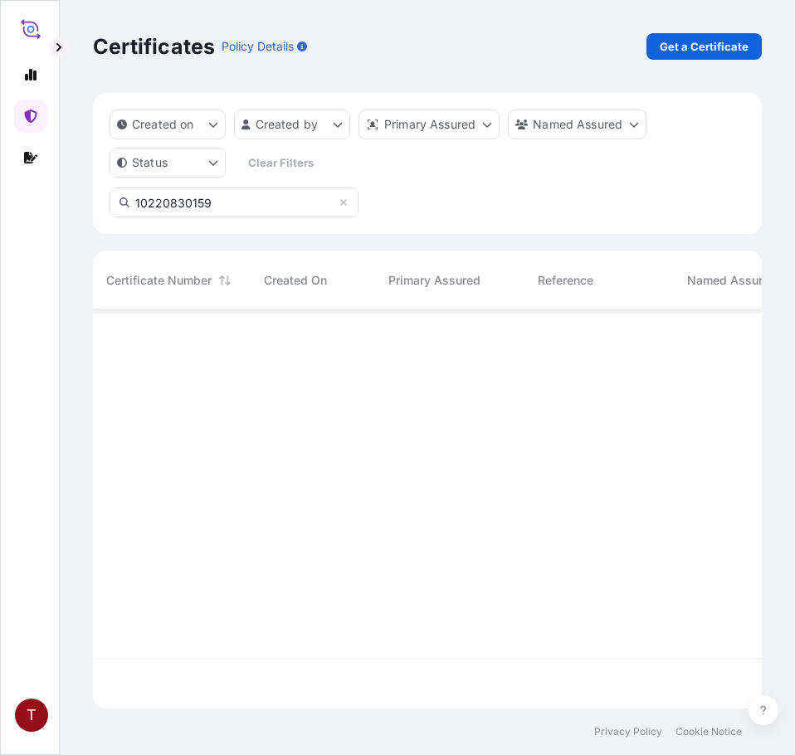
type input "10220830159"
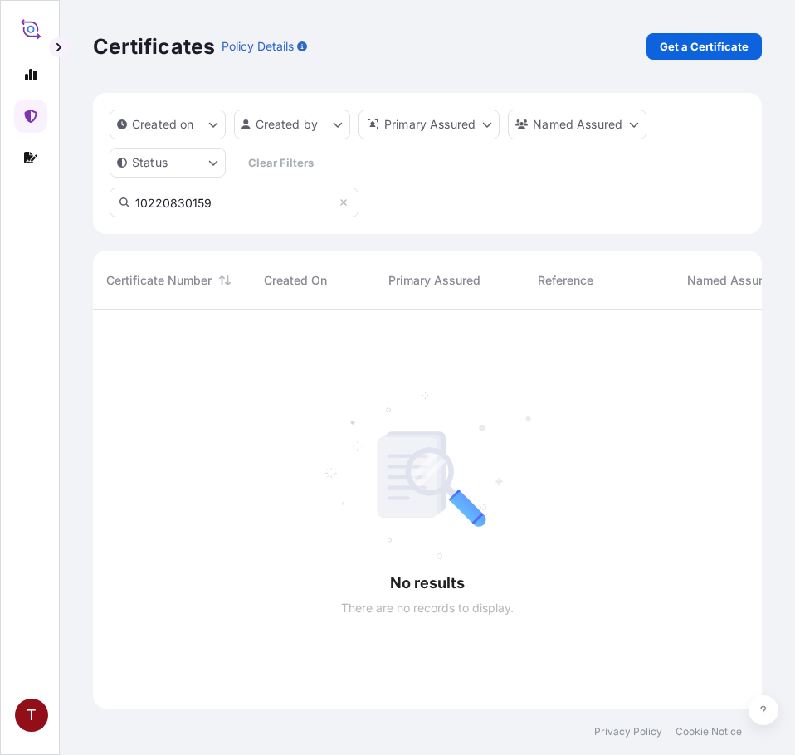
click at [239, 204] on input "10220830159" at bounding box center [234, 203] width 249 height 30
click at [33, 69] on icon at bounding box center [30, 74] width 13 height 13
select select "2025"
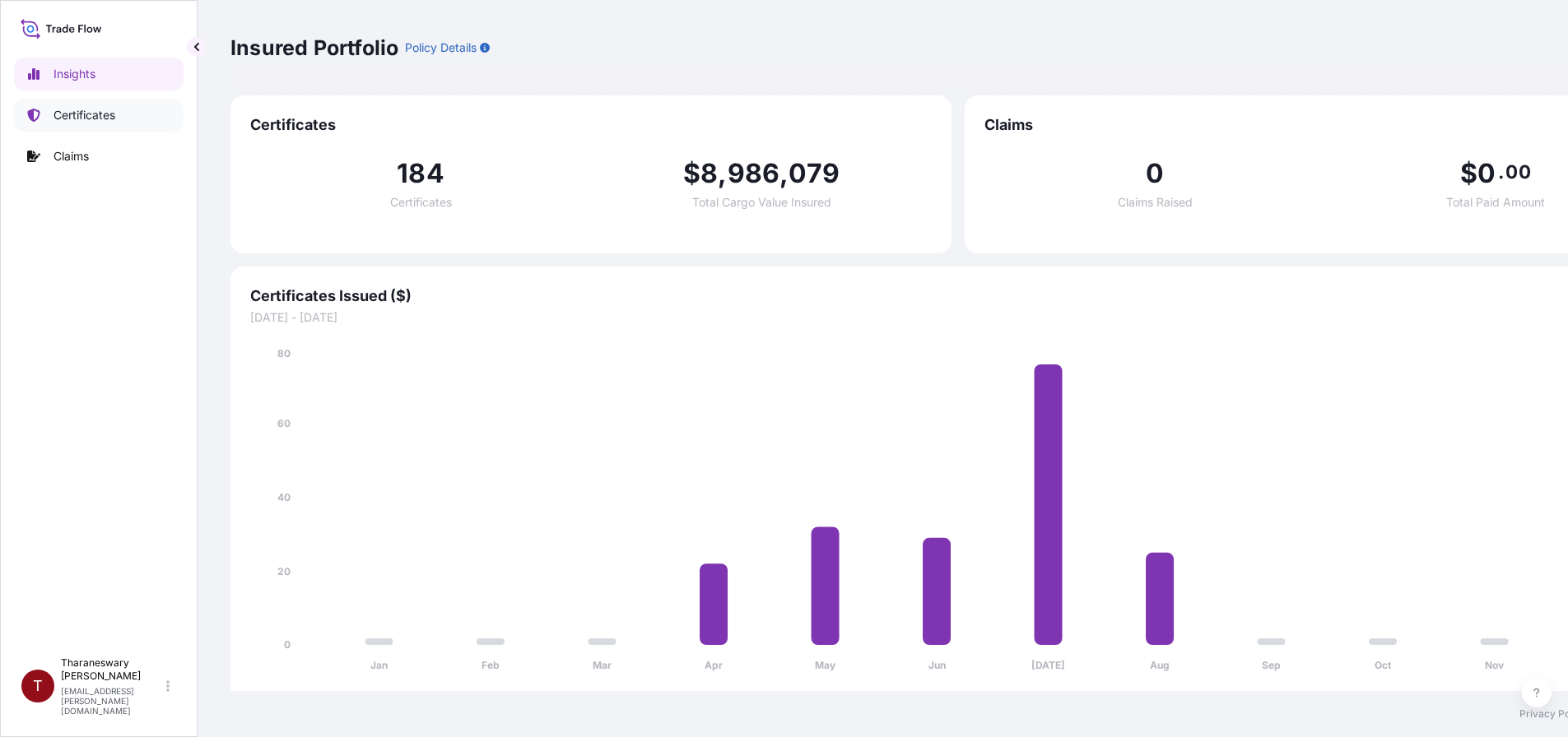
click at [103, 113] on p "Certificates" at bounding box center [84, 115] width 61 height 17
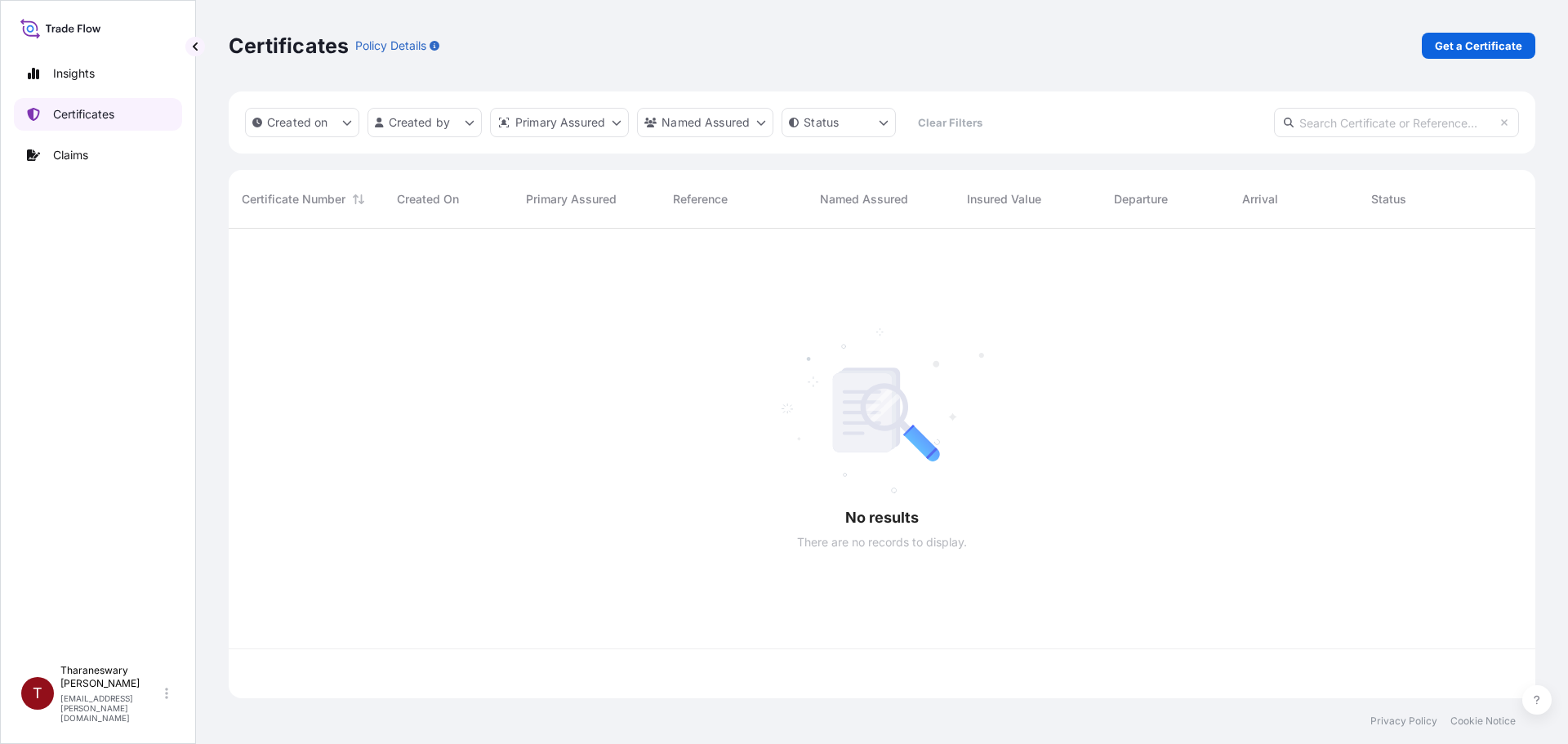
scroll to position [466, 1294]
click at [782, 117] on input "text" at bounding box center [1396, 123] width 245 height 30
paste input "10220830159"
type input "10220830159"
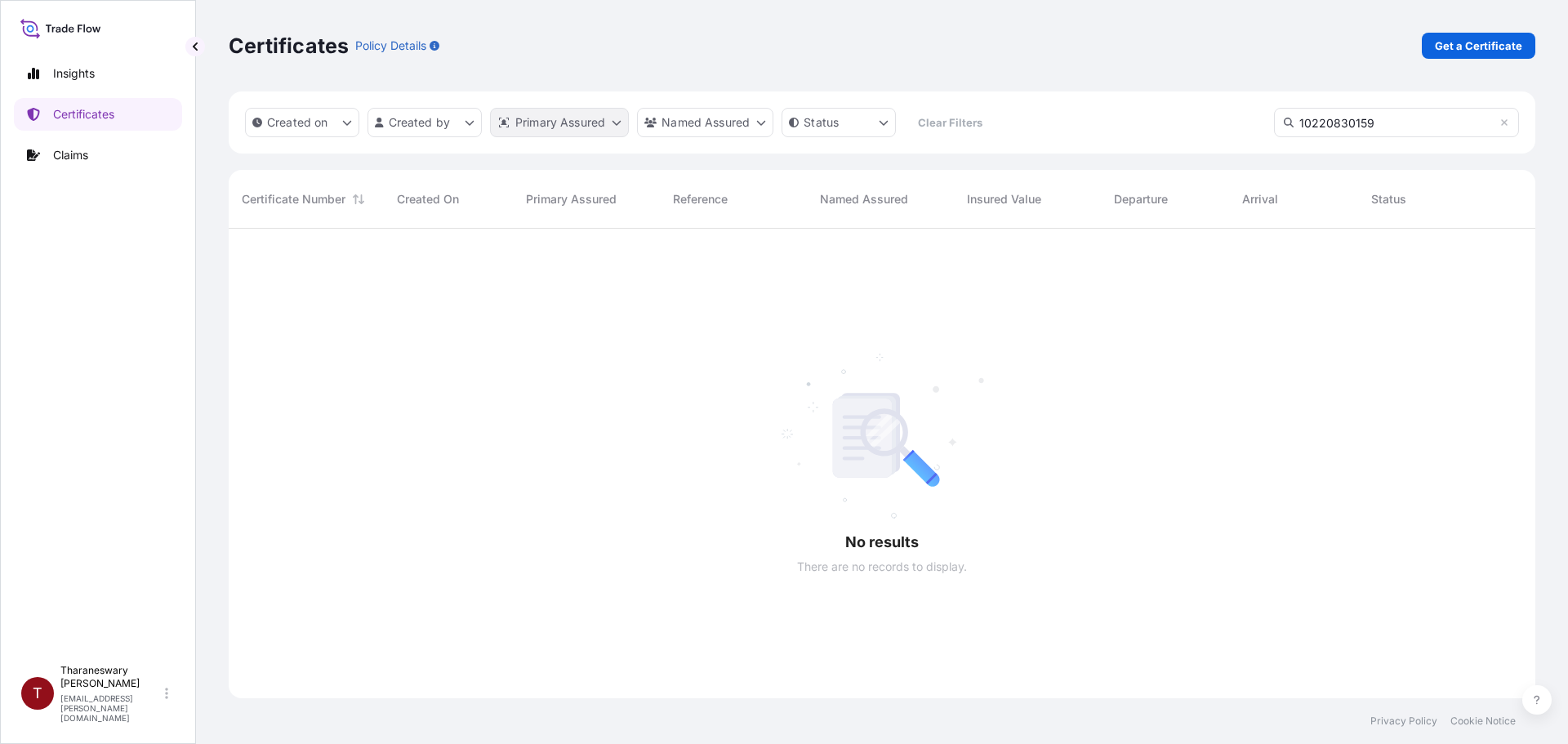
click at [572, 124] on html "Insights Certificates Claims T Tharaneswary [PERSON_NAME] [EMAIL_ADDRESS][PERSO…" at bounding box center [784, 372] width 1568 height 744
drag, startPoint x: 375, startPoint y: 434, endPoint x: 374, endPoint y: 423, distance: 11.0
click at [375, 431] on html "Insights Certificates Claims T Tharaneswary [PERSON_NAME] [EMAIL_ADDRESS][PERSO…" at bounding box center [784, 372] width 1568 height 744
click at [73, 160] on p "Claims" at bounding box center [71, 155] width 35 height 17
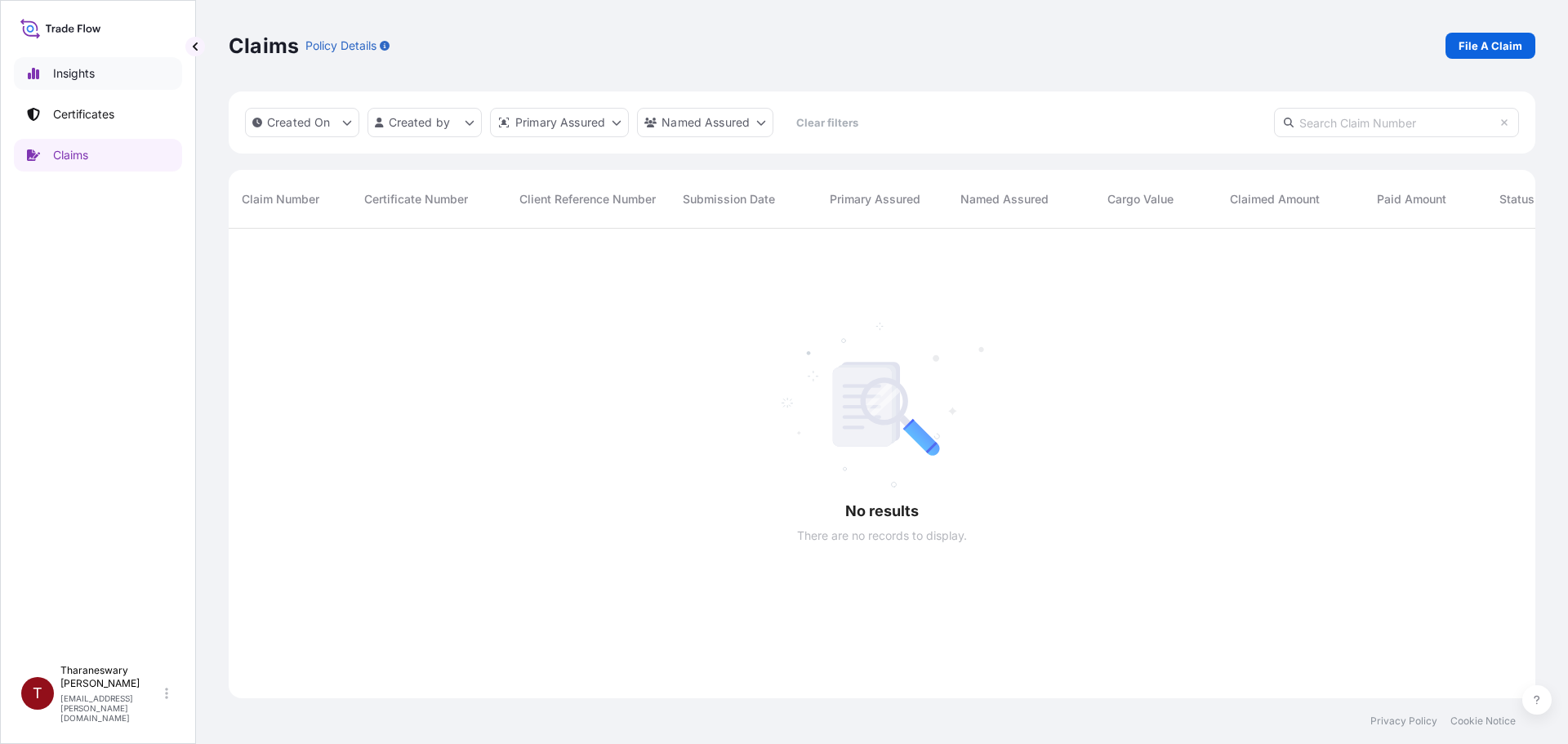
scroll to position [516, 1294]
click at [84, 65] on p "Insights" at bounding box center [74, 73] width 41 height 17
select select "2025"
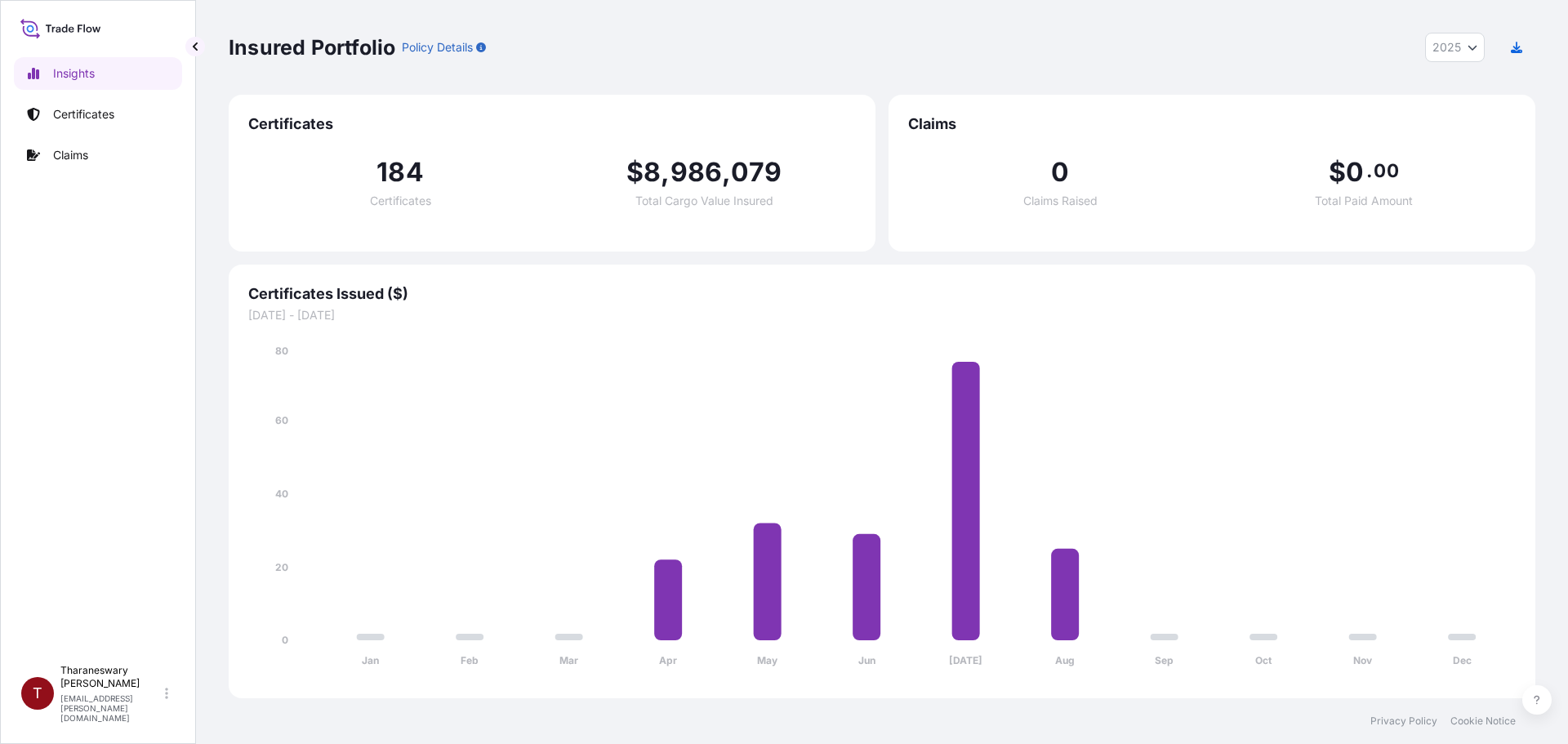
click at [89, 23] on icon at bounding box center [61, 29] width 81 height 24
click at [50, 119] on link "Certificates" at bounding box center [97, 114] width 168 height 32
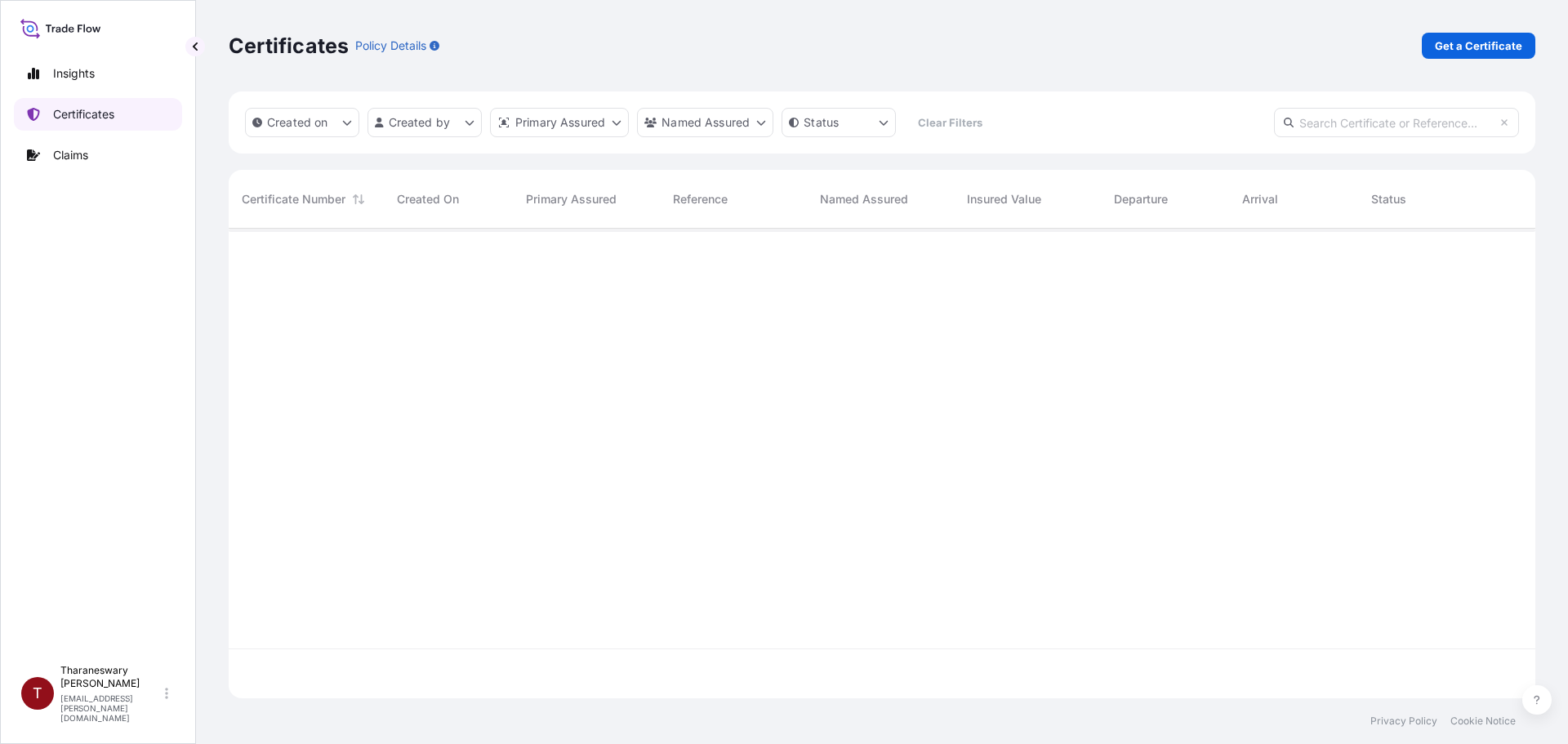
scroll to position [466, 1294]
click at [782, 122] on input "text" at bounding box center [1396, 123] width 245 height 30
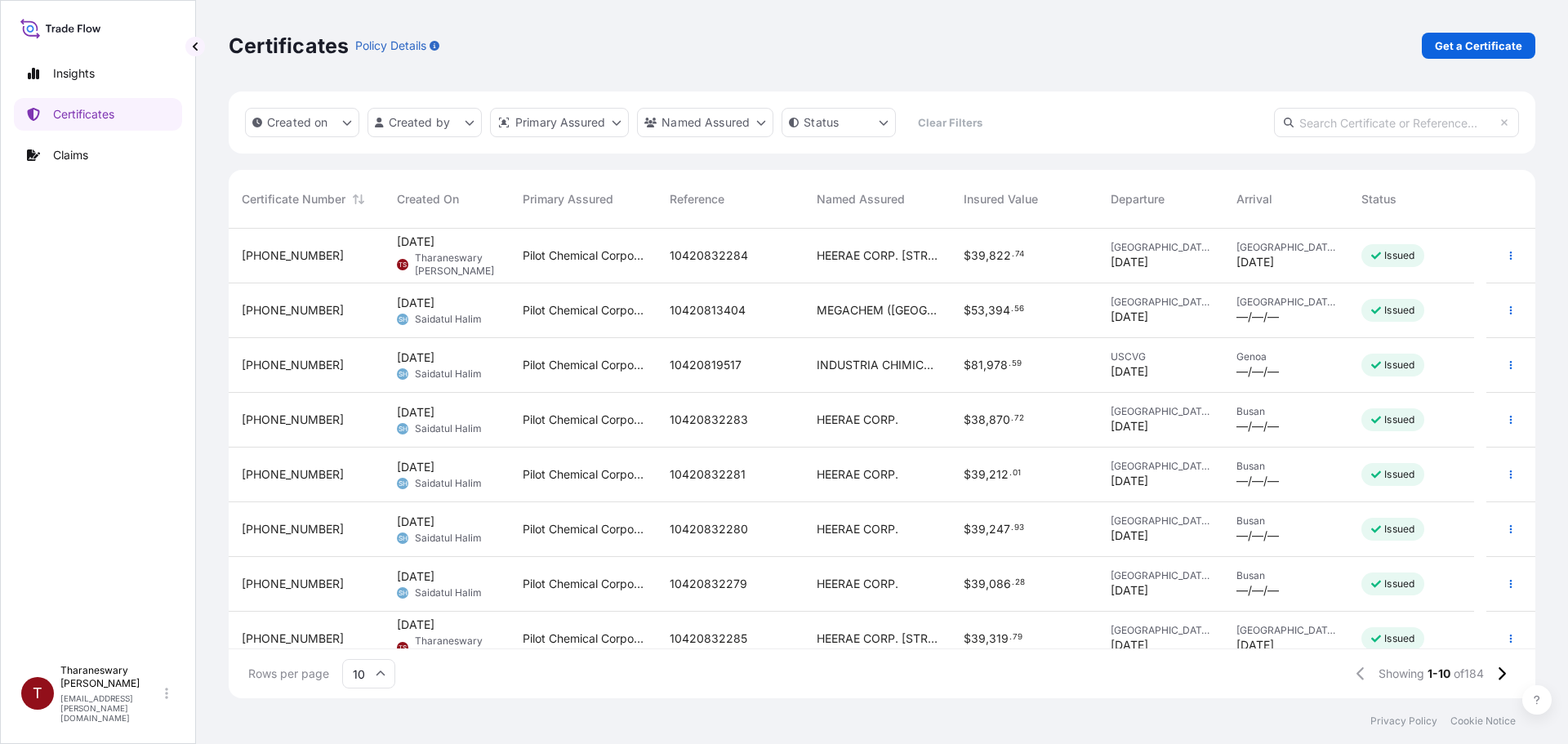
scroll to position [127, 0]
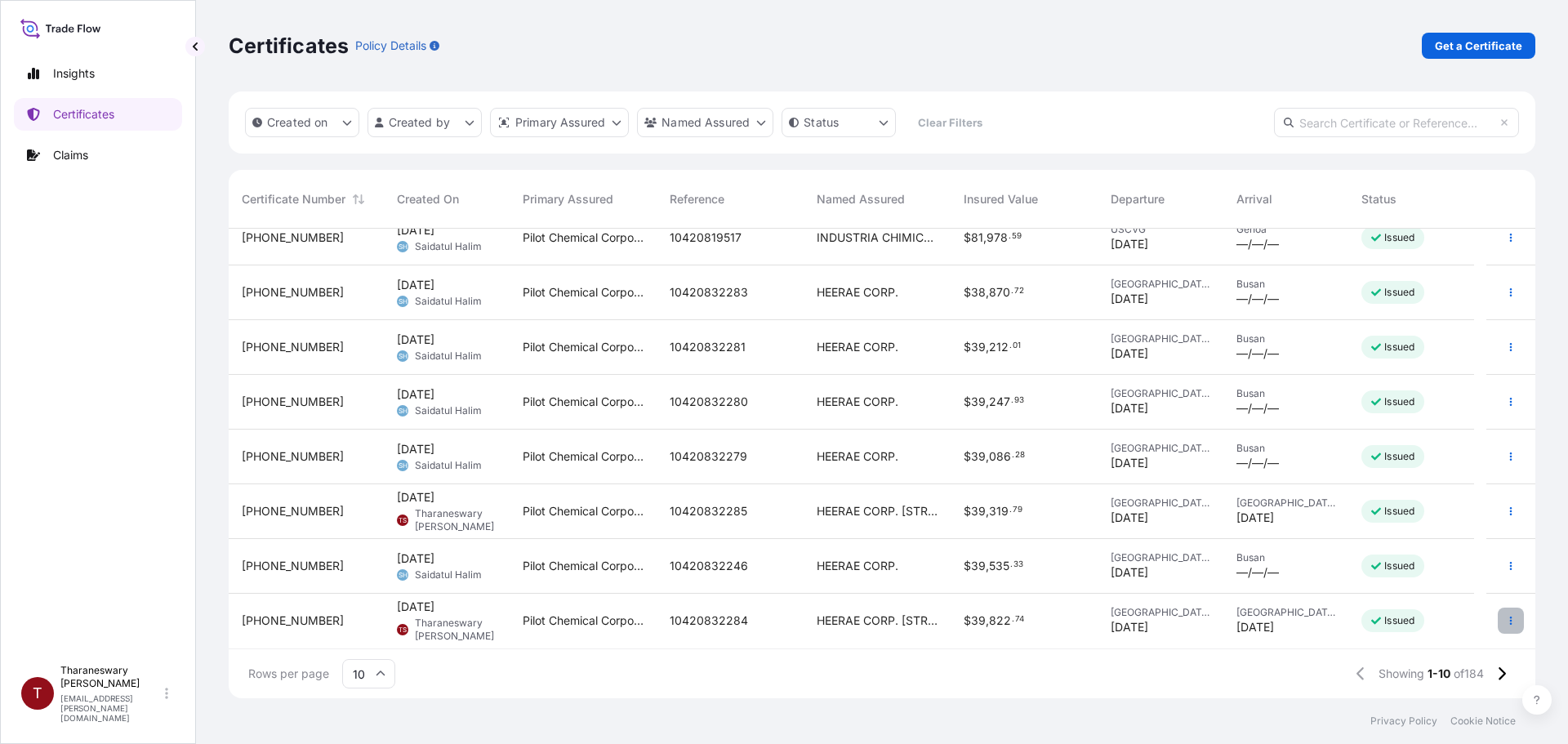
click at [782, 616] on icon "button" at bounding box center [1511, 621] width 10 height 10
click at [782, 601] on div "[GEOGRAPHIC_DATA] [DATE]" at bounding box center [1286, 621] width 126 height 55
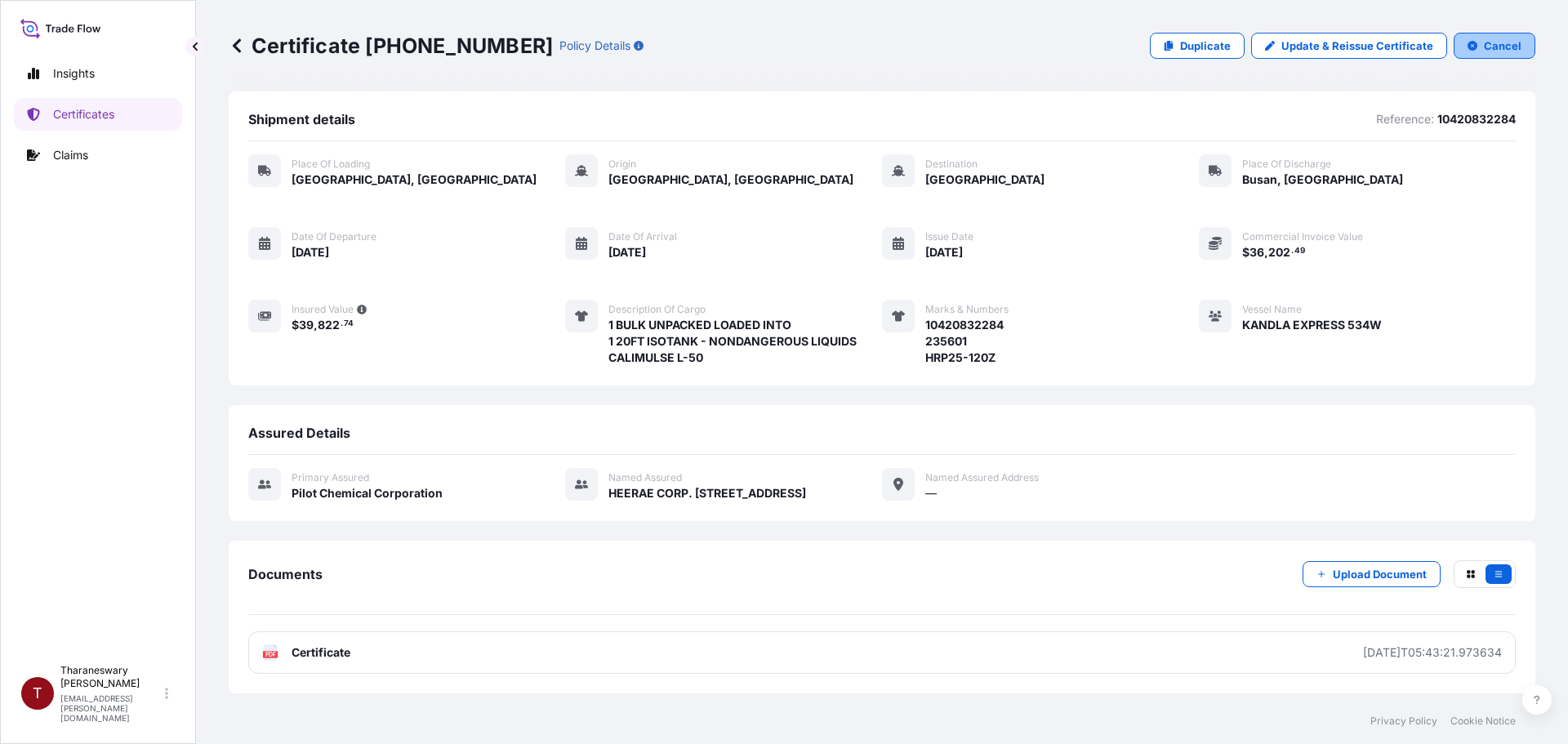
click at [782, 41] on p "Cancel" at bounding box center [1503, 45] width 37 height 17
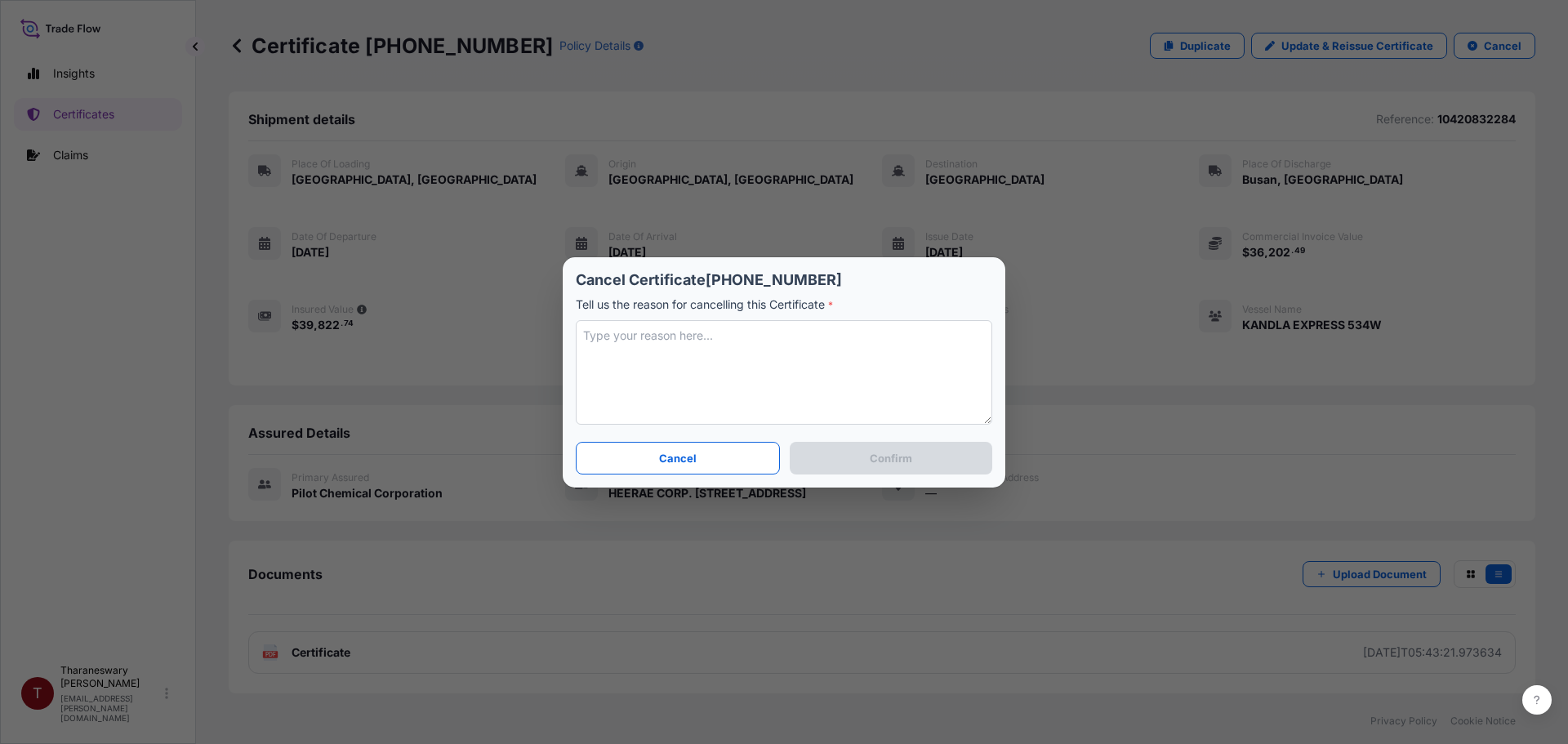
click at [644, 338] on textarea at bounding box center [784, 372] width 416 height 104
drag, startPoint x: 644, startPoint y: 338, endPoint x: 817, endPoint y: 320, distance: 173.9
click at [782, 318] on div "Cancel Certificate [PHONE_NUMBER] Tell us the reason for cancelling this Certif…" at bounding box center [784, 349] width 416 height 158
click at [782, 336] on textarea "vessel name and voyage num changed." at bounding box center [784, 372] width 416 height 104
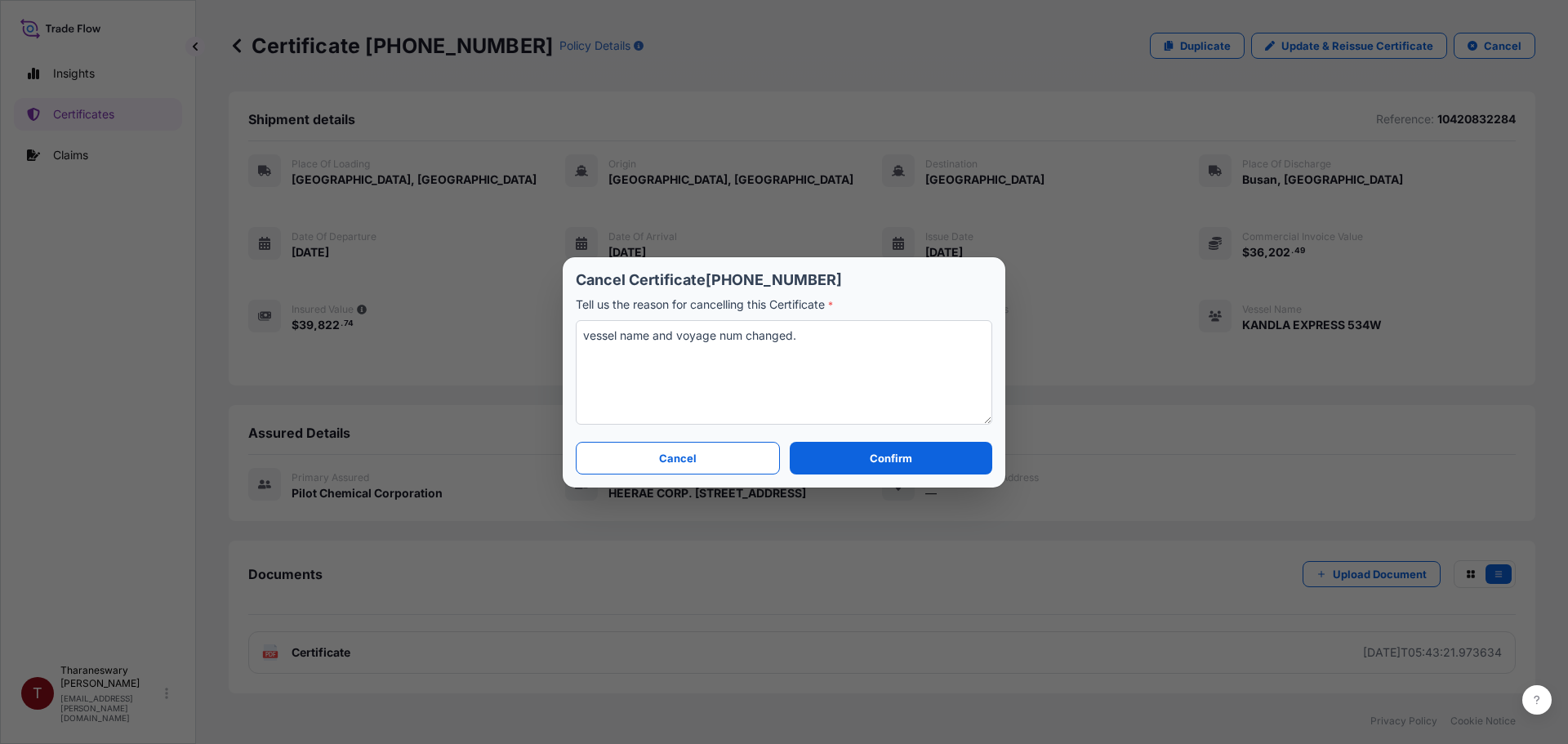
click at [782, 337] on textarea "vessel name and voyage num changed." at bounding box center [784, 372] width 416 height 104
click at [782, 338] on textarea "vessel name and voyage num changed." at bounding box center [784, 372] width 416 height 104
type textarea "vessel name and voyage num changed. actual sail date changed."
click at [782, 453] on button "Confirm" at bounding box center [891, 458] width 203 height 32
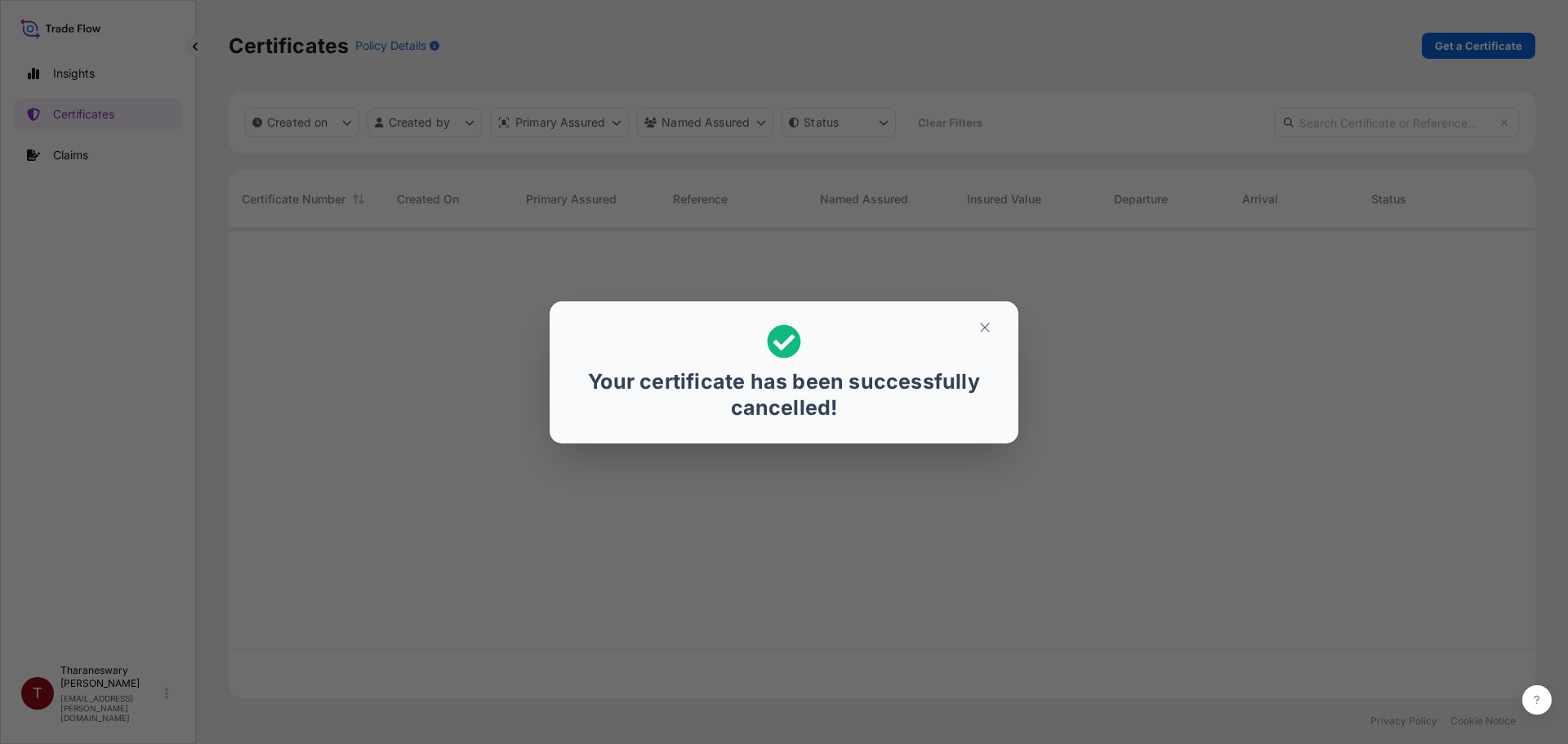
scroll to position [13, 13]
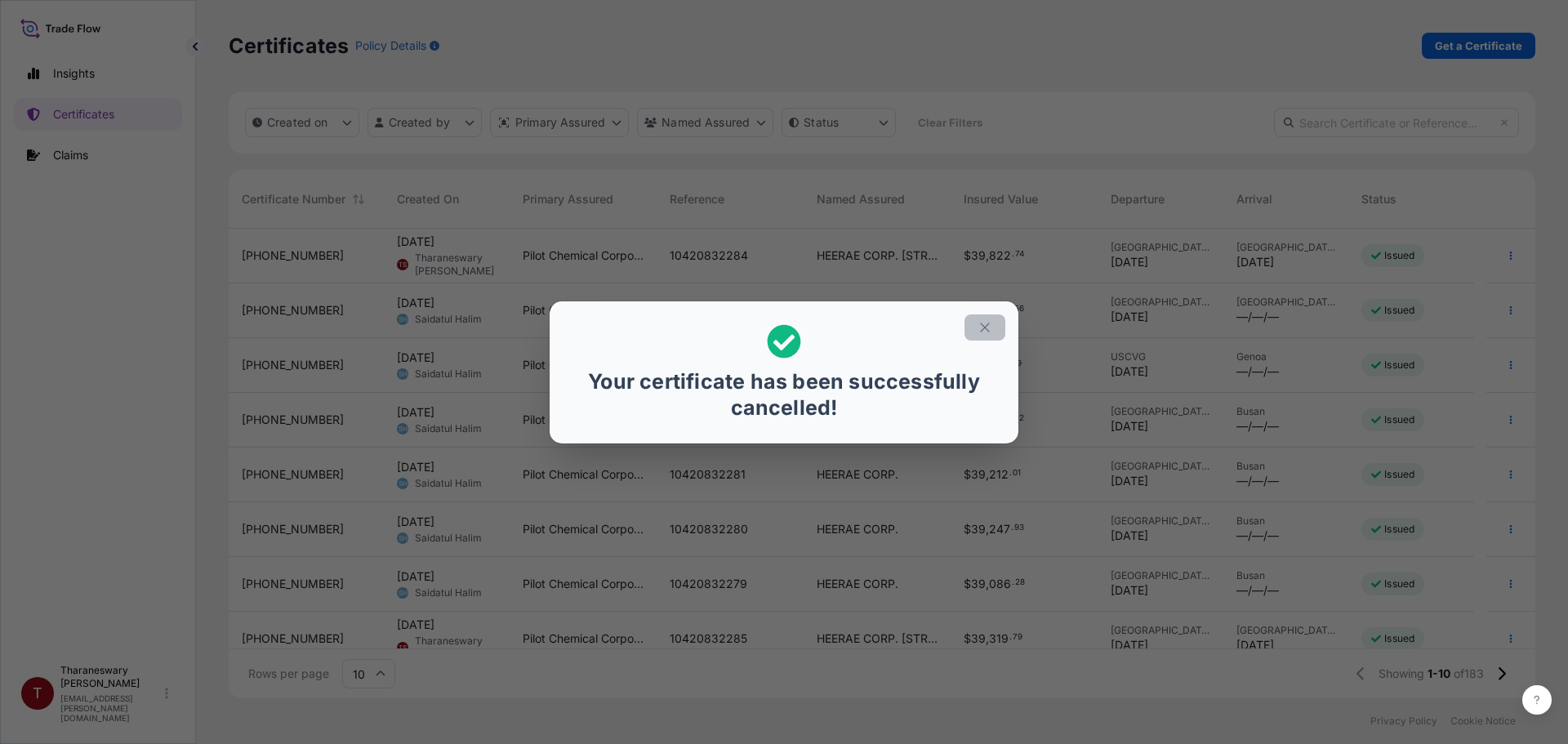
click at [782, 326] on icon "button" at bounding box center [984, 327] width 9 height 9
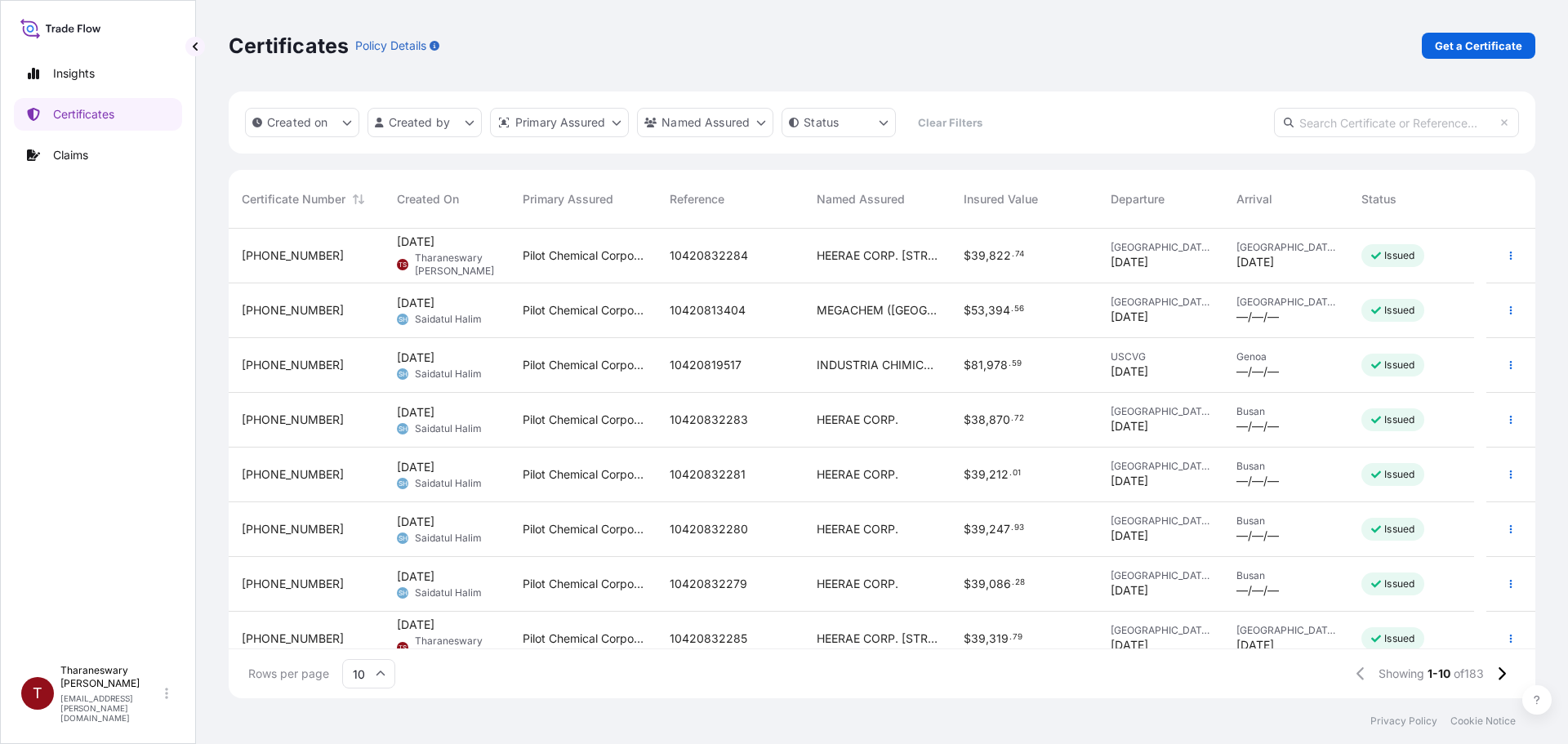
click at [782, 73] on div "Certificates Policy Details Get a Certificate" at bounding box center [881, 45] width 1306 height 92
